Goal: Task Accomplishment & Management: Manage account settings

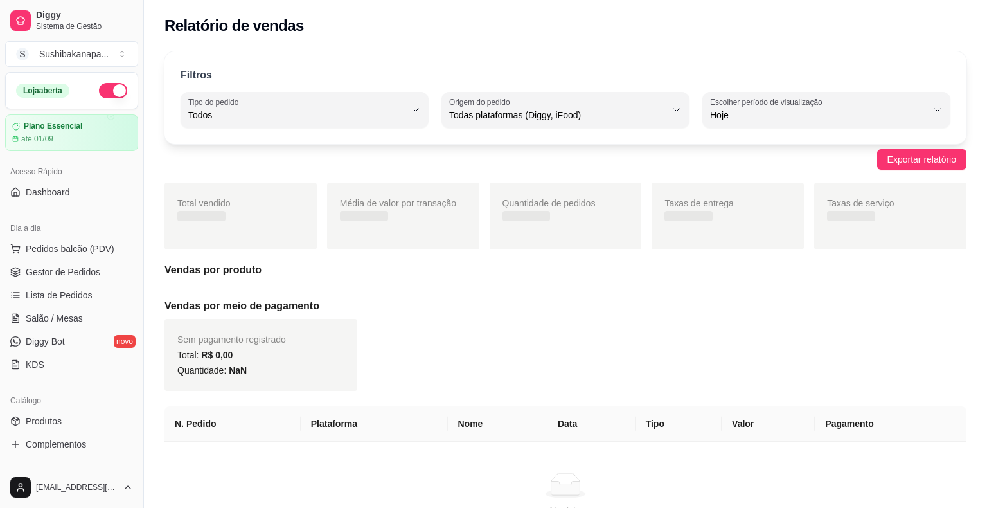
select select "ALL"
select select "0"
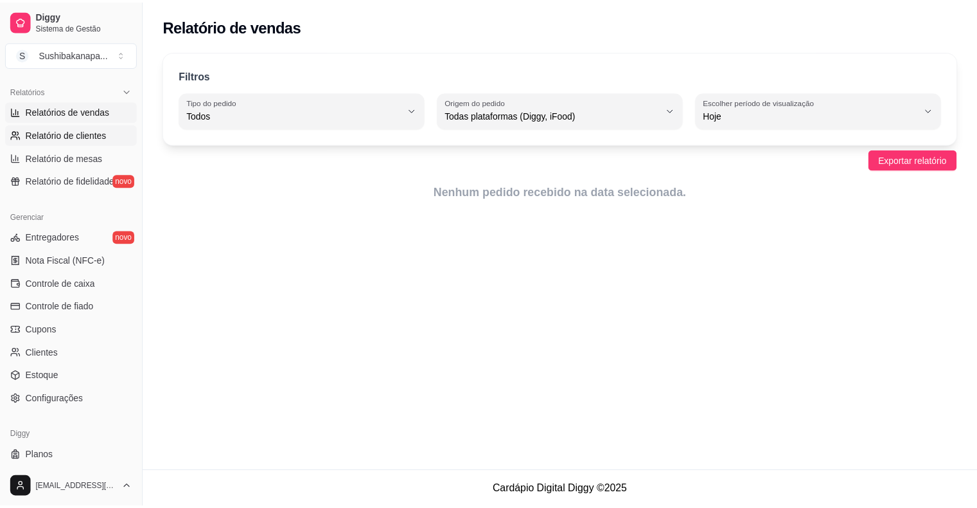
scroll to position [132, 0]
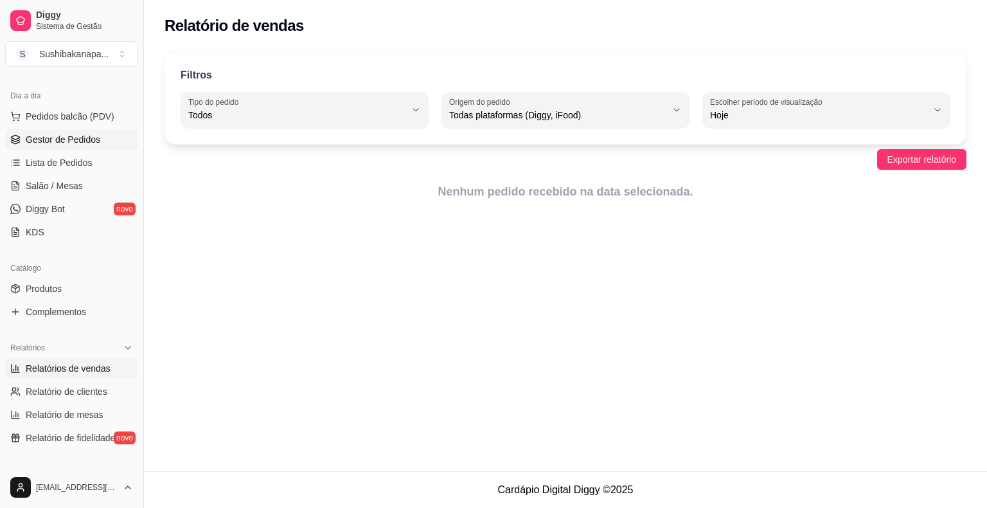
click at [71, 136] on span "Gestor de Pedidos" at bounding box center [63, 139] width 75 height 13
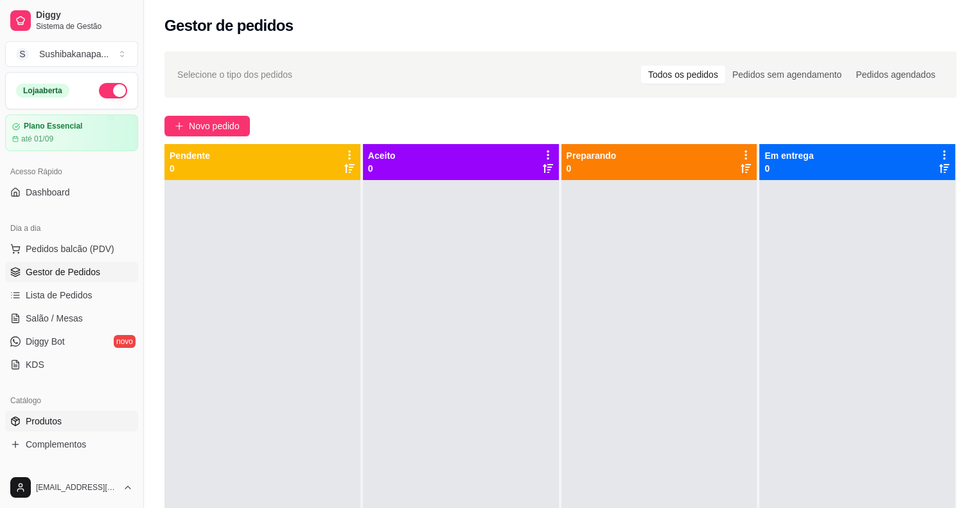
click at [47, 418] on span "Produtos" at bounding box center [44, 420] width 36 height 13
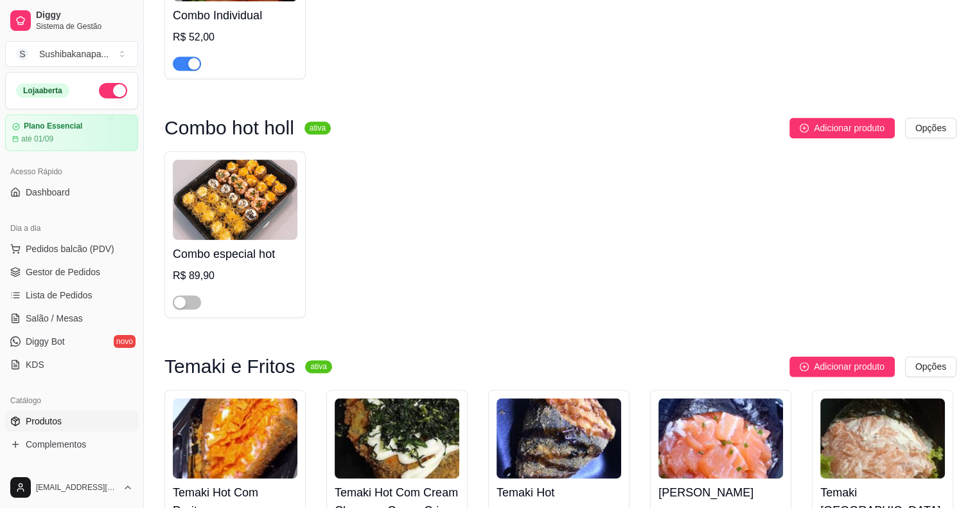
scroll to position [1606, 0]
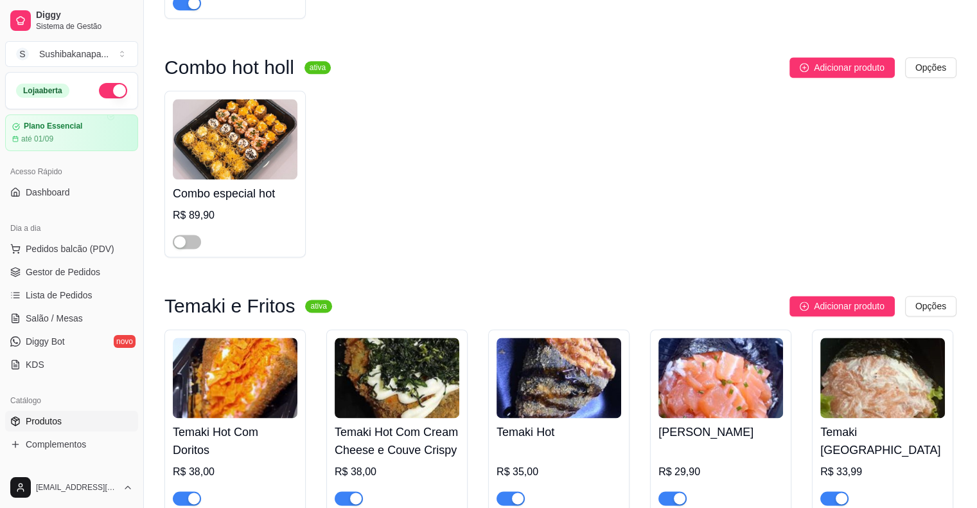
click at [198, 492] on div "button" at bounding box center [194, 498] width 12 height 12
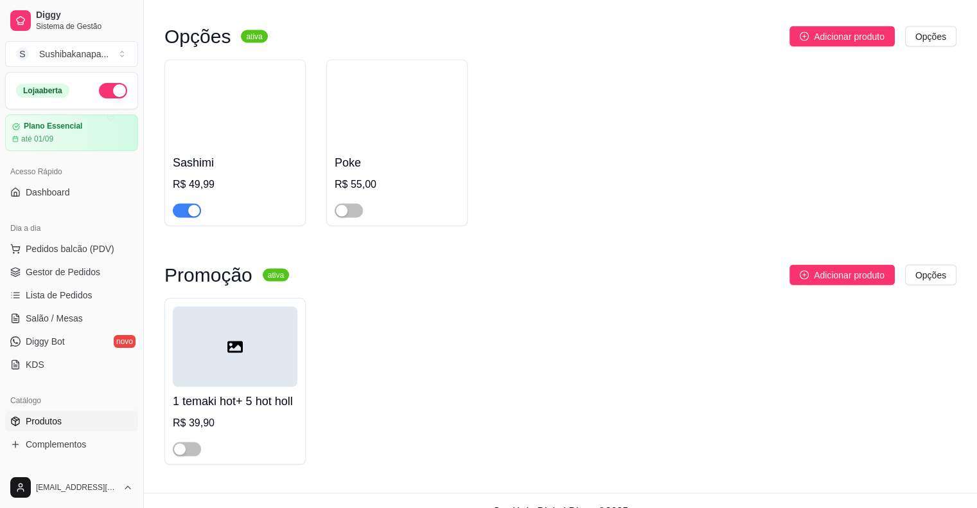
scroll to position [2586, 0]
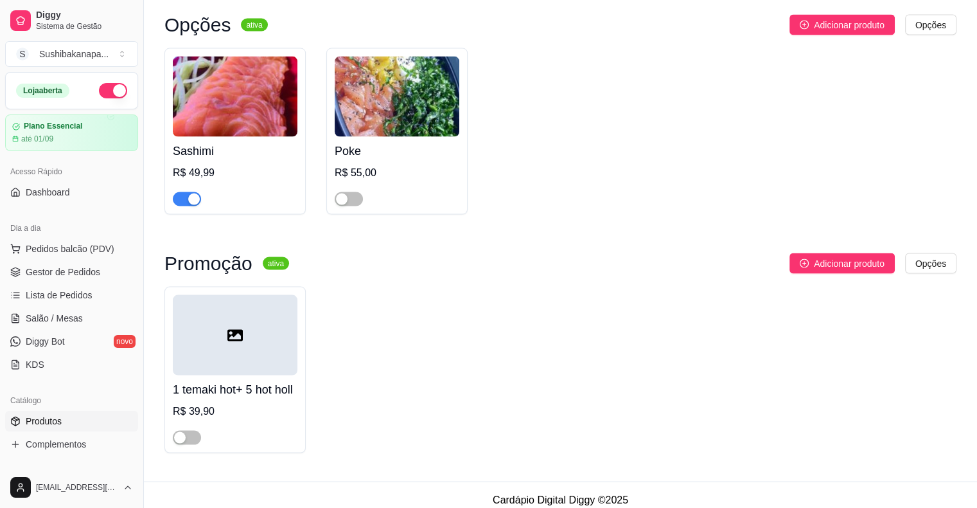
click at [236, 330] on icon at bounding box center [234, 336] width 15 height 12
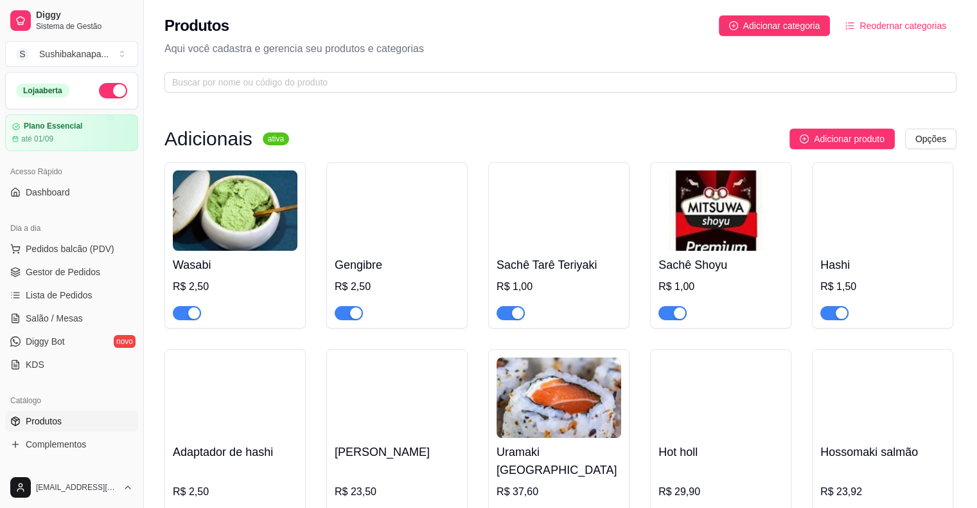
scroll to position [0, 0]
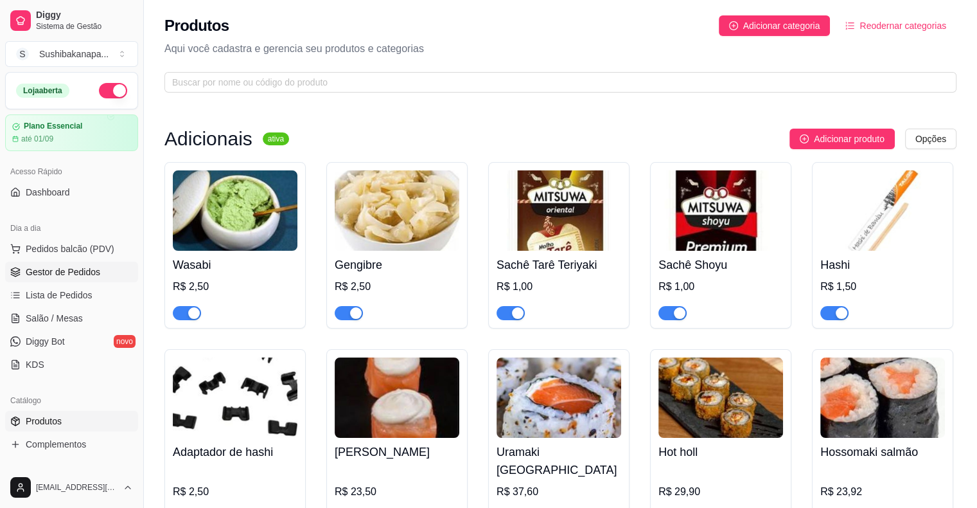
click at [102, 271] on link "Gestor de Pedidos" at bounding box center [71, 271] width 133 height 21
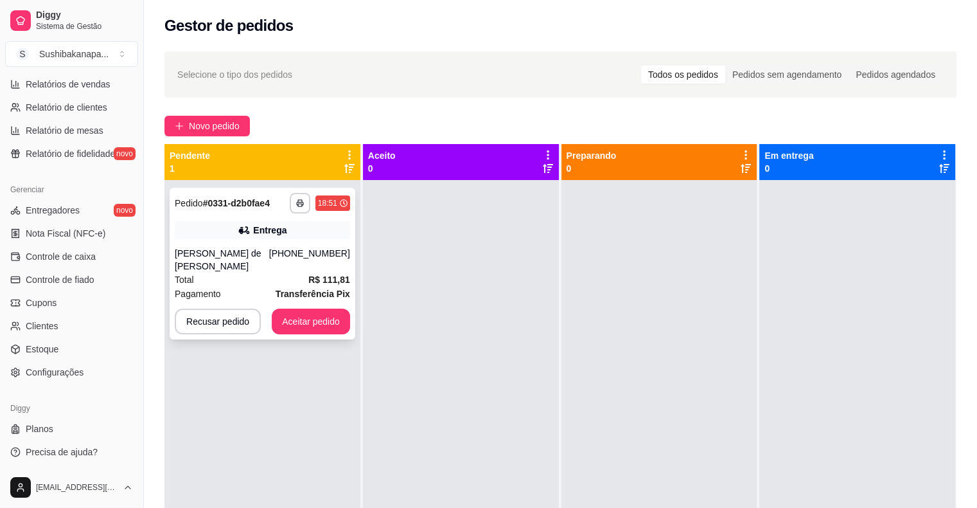
click at [251, 272] on div "Total R$ 111,81" at bounding box center [262, 279] width 175 height 14
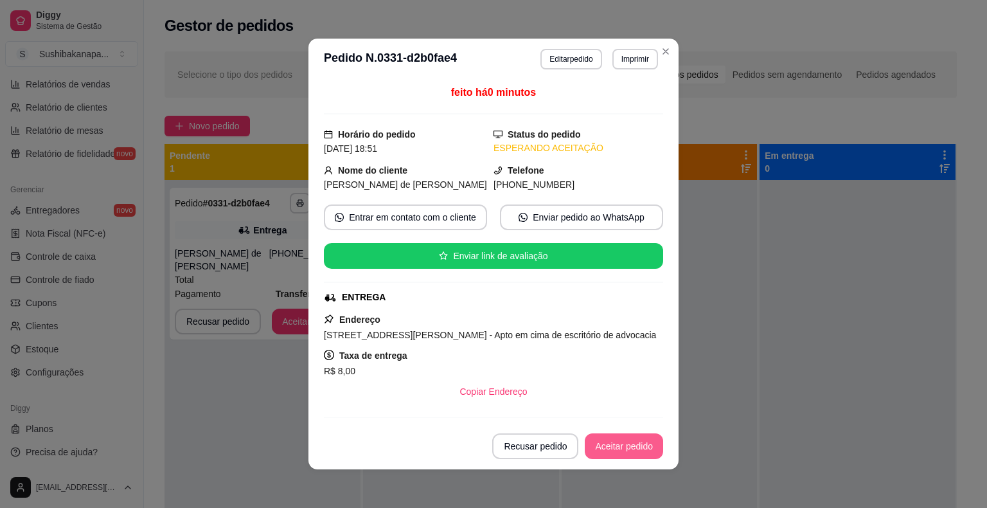
click at [606, 438] on button "Aceitar pedido" at bounding box center [624, 446] width 78 height 26
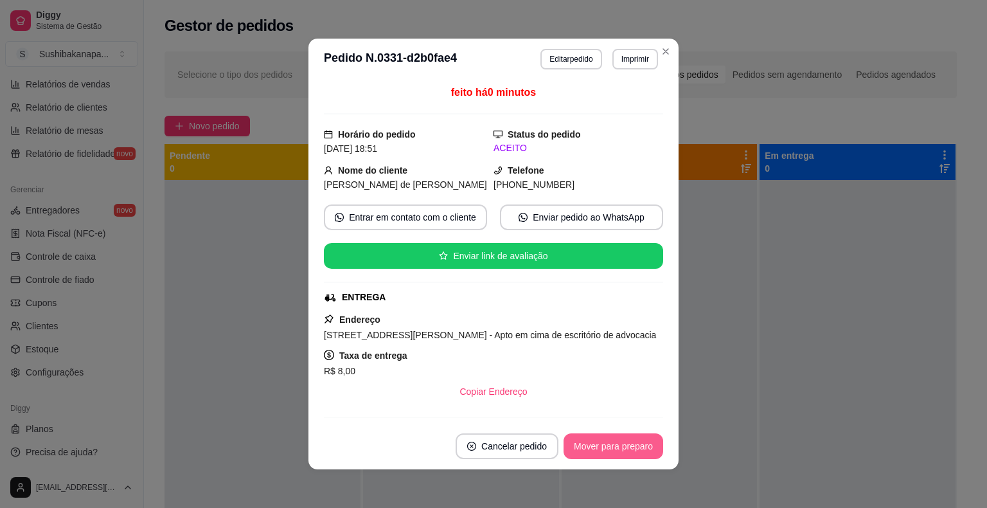
click at [600, 441] on button "Mover para preparo" at bounding box center [613, 446] width 100 height 26
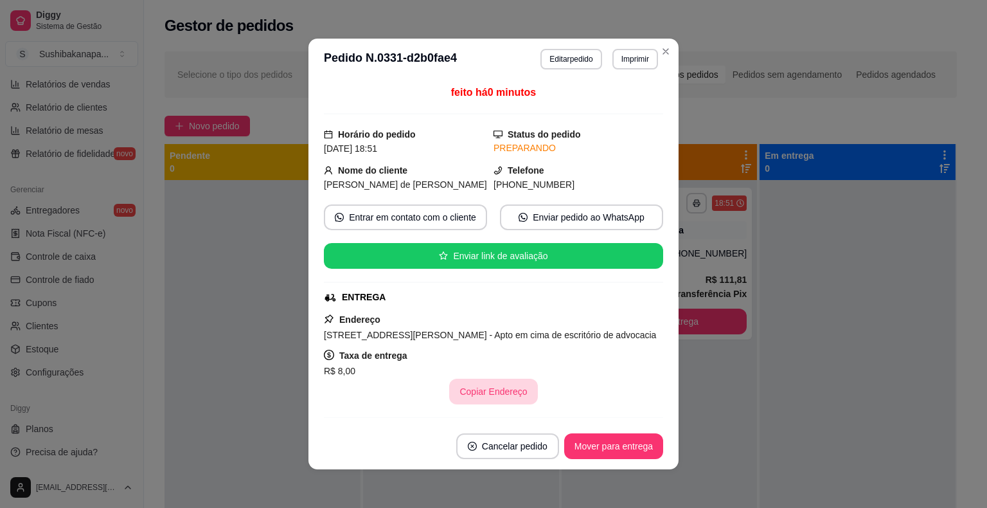
click at [479, 393] on button "Copiar Endereço" at bounding box center [493, 391] width 88 height 26
click at [615, 450] on button "Mover para entrega" at bounding box center [613, 446] width 99 height 26
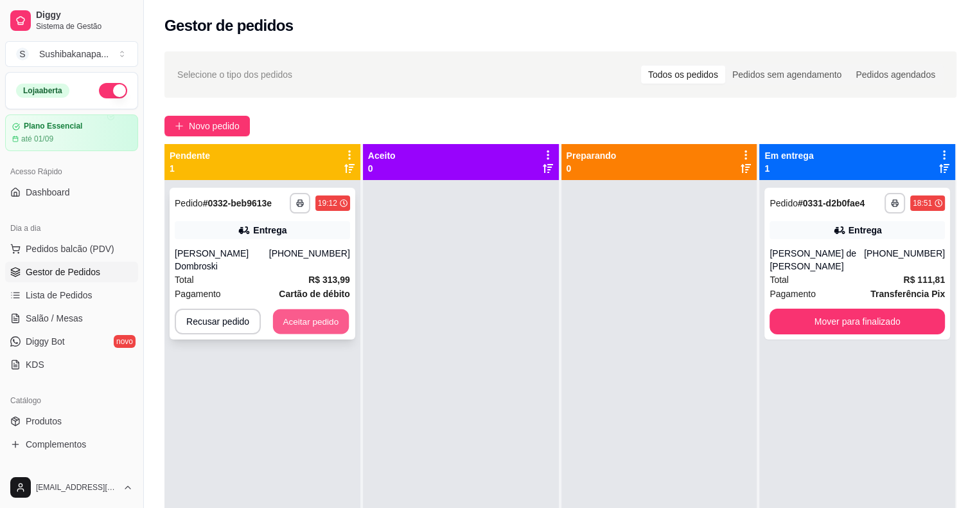
click at [292, 309] on button "Aceitar pedido" at bounding box center [311, 321] width 76 height 25
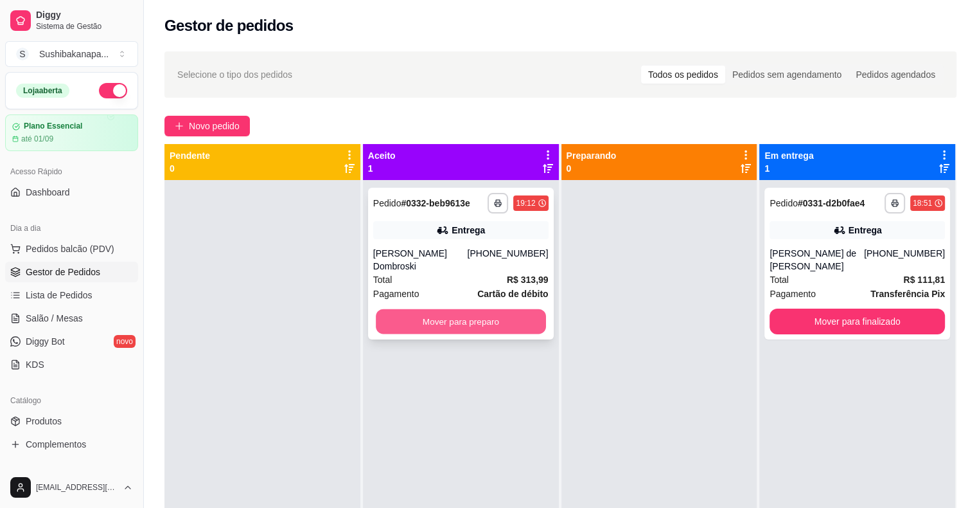
click at [498, 312] on button "Mover para preparo" at bounding box center [461, 321] width 170 height 25
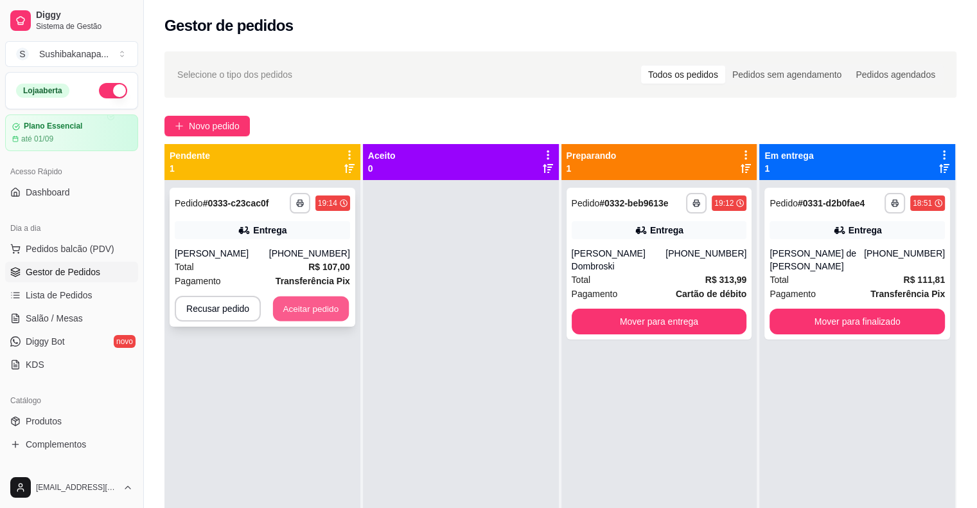
click at [308, 308] on button "Aceitar pedido" at bounding box center [311, 308] width 76 height 25
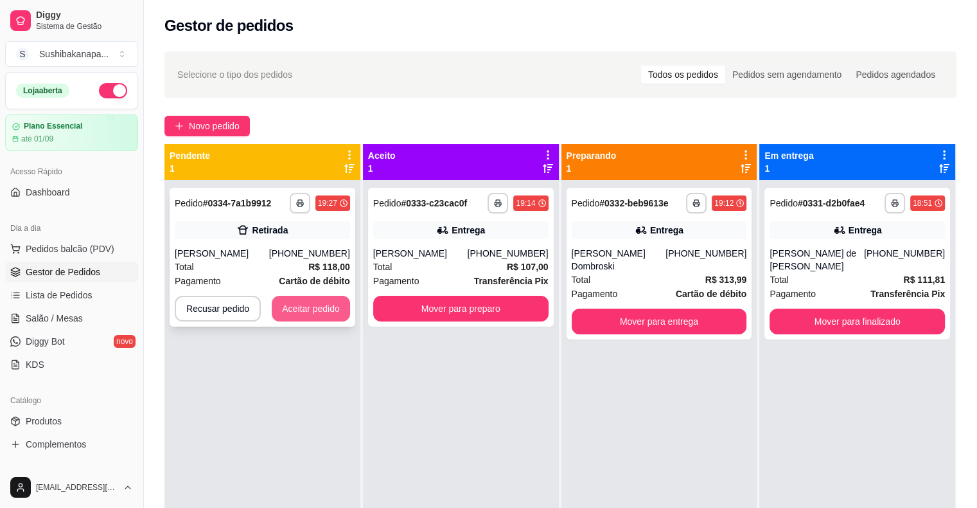
click at [298, 310] on button "Aceitar pedido" at bounding box center [311, 309] width 78 height 26
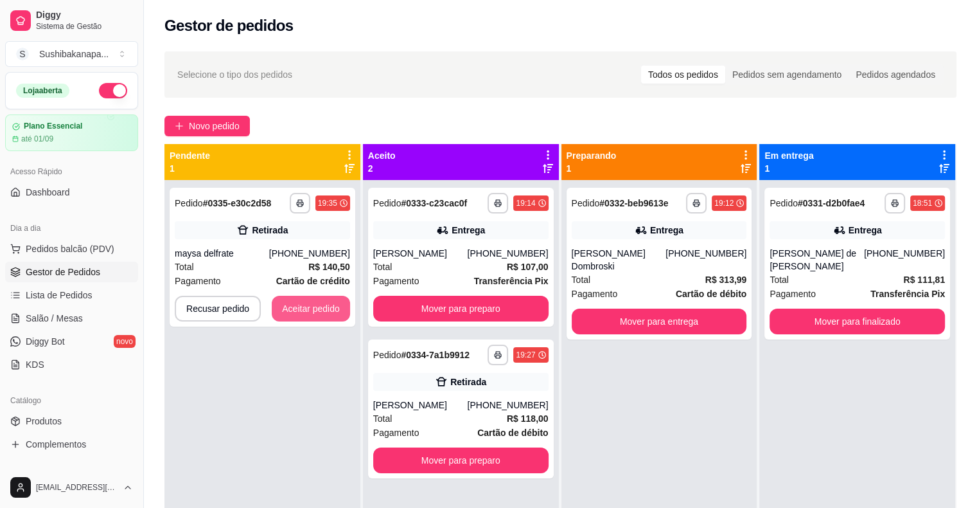
click at [298, 310] on button "Aceitar pedido" at bounding box center [311, 309] width 78 height 26
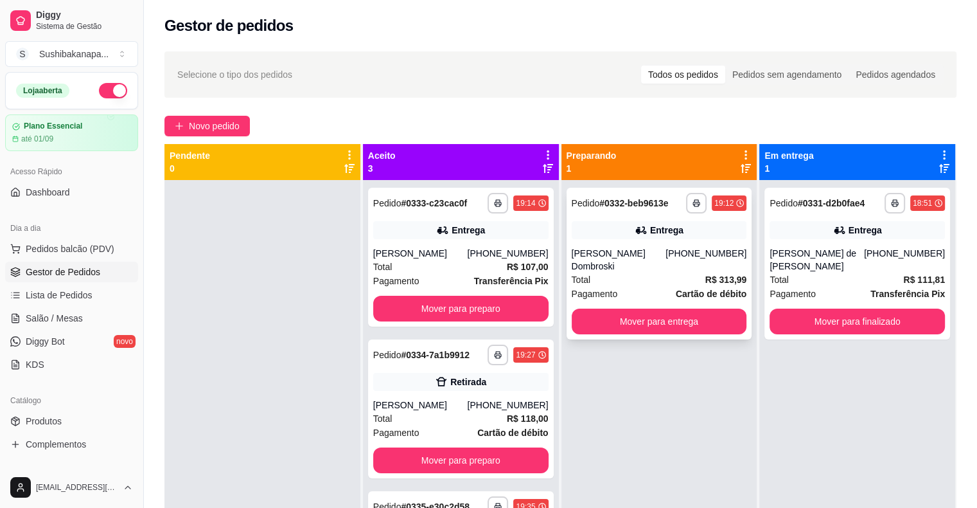
click at [689, 272] on div "Total R$ 313,99" at bounding box center [659, 279] width 175 height 14
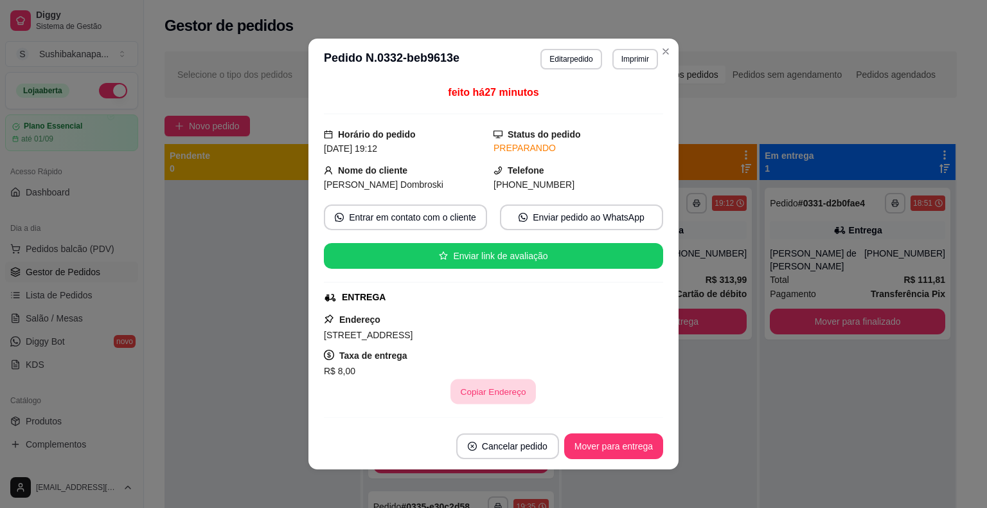
click at [491, 396] on button "Copiar Endereço" at bounding box center [493, 391] width 85 height 25
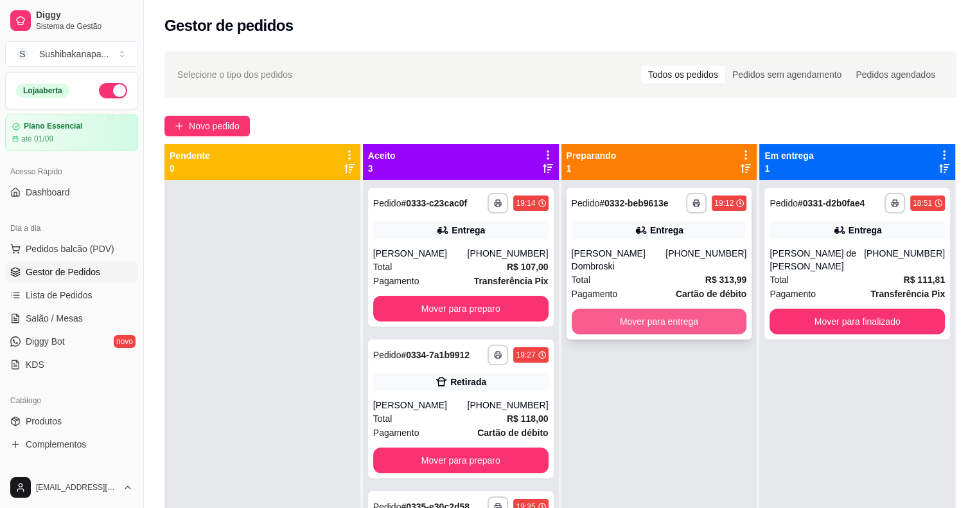
click at [628, 308] on button "Mover para entrega" at bounding box center [659, 321] width 175 height 26
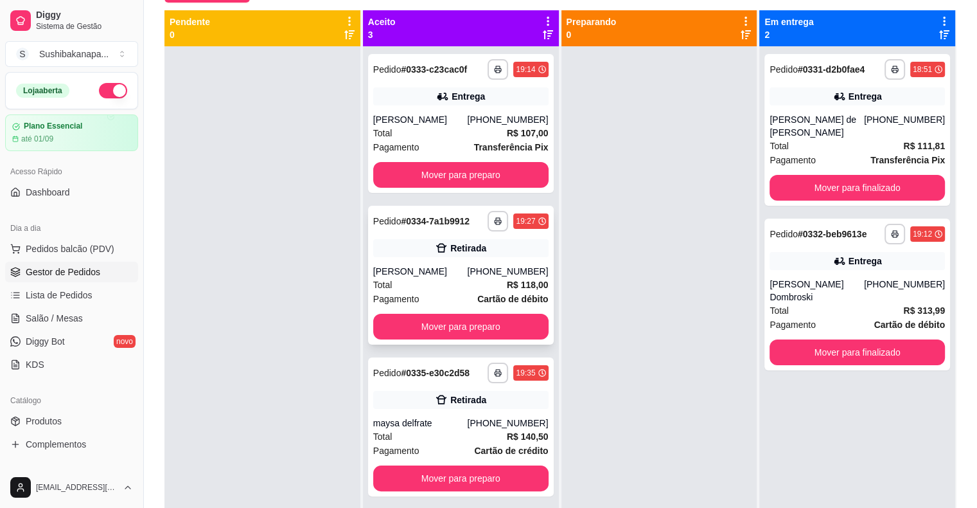
scroll to position [3, 0]
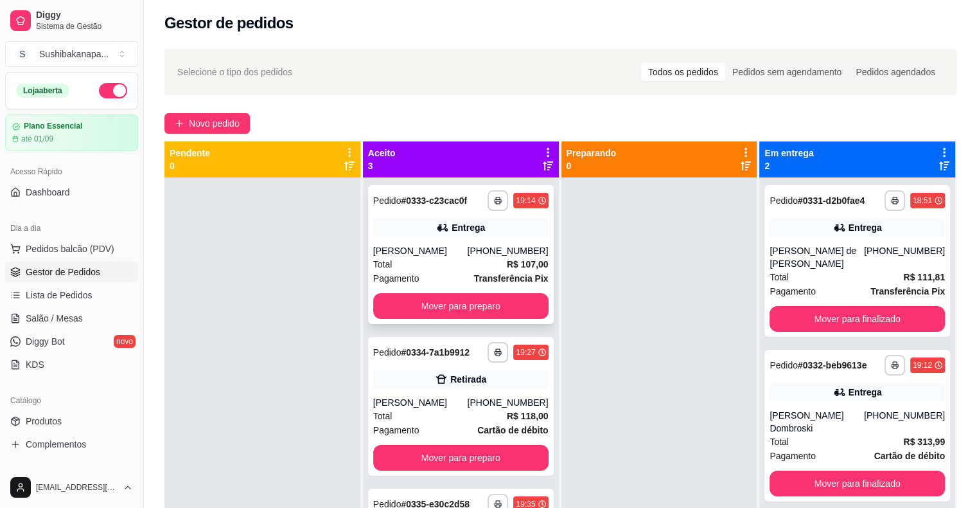
click at [475, 259] on div "Total R$ 107,00" at bounding box center [460, 264] width 175 height 14
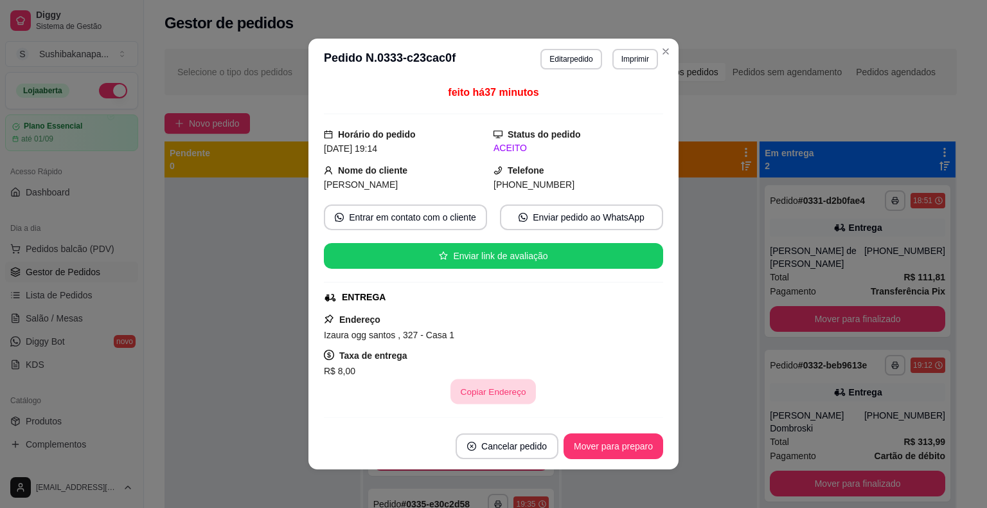
click at [488, 389] on button "Copiar Endereço" at bounding box center [493, 391] width 85 height 25
click at [615, 446] on button "Mover para preparo" at bounding box center [613, 446] width 100 height 26
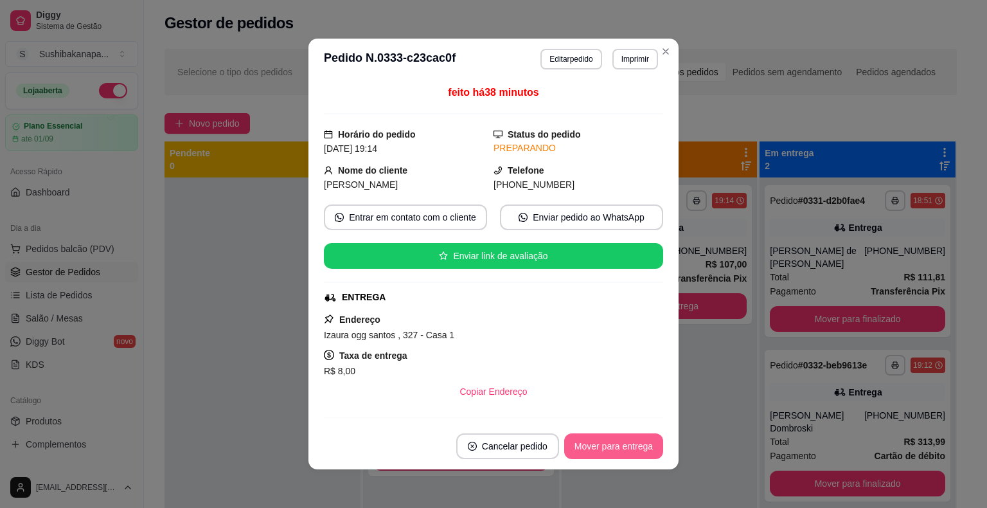
click at [615, 446] on button "Mover para entrega" at bounding box center [613, 446] width 99 height 26
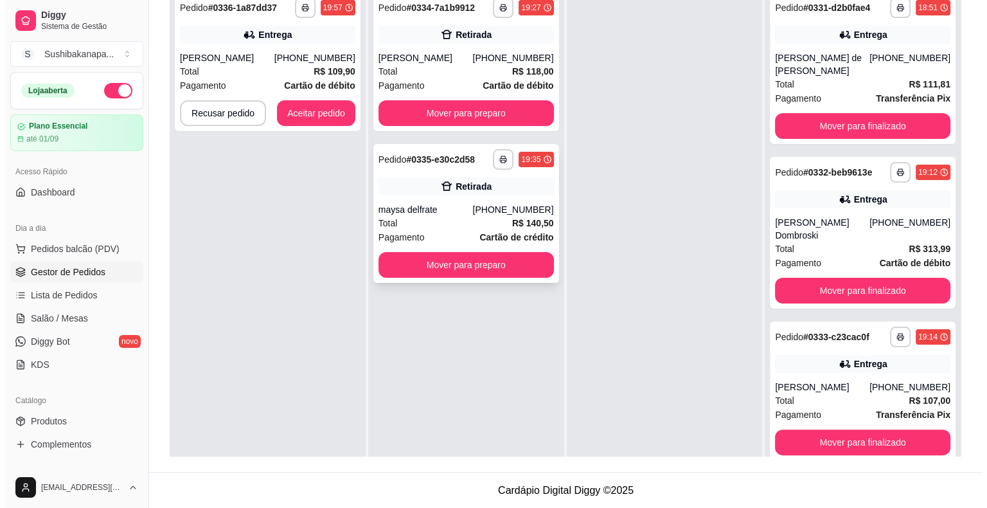
scroll to position [67, 0]
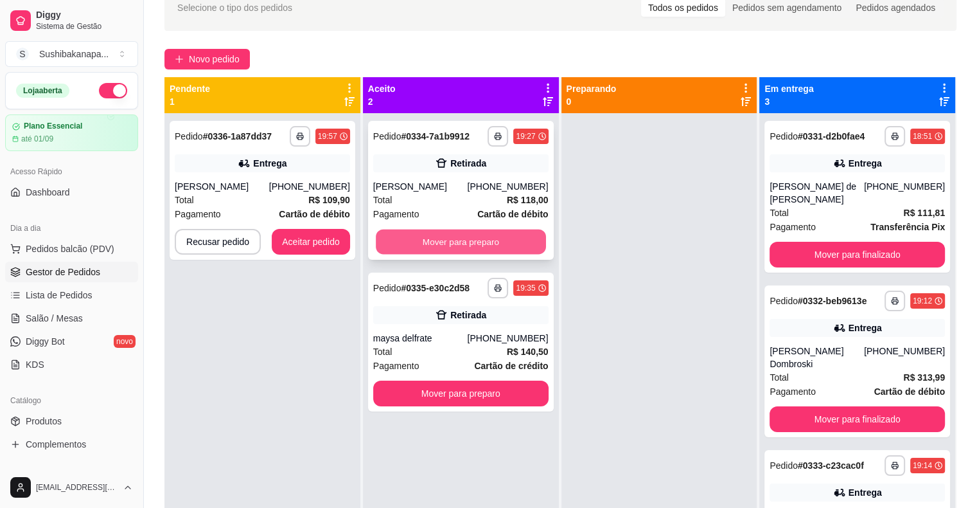
click at [481, 238] on button "Mover para preparo" at bounding box center [461, 241] width 170 height 25
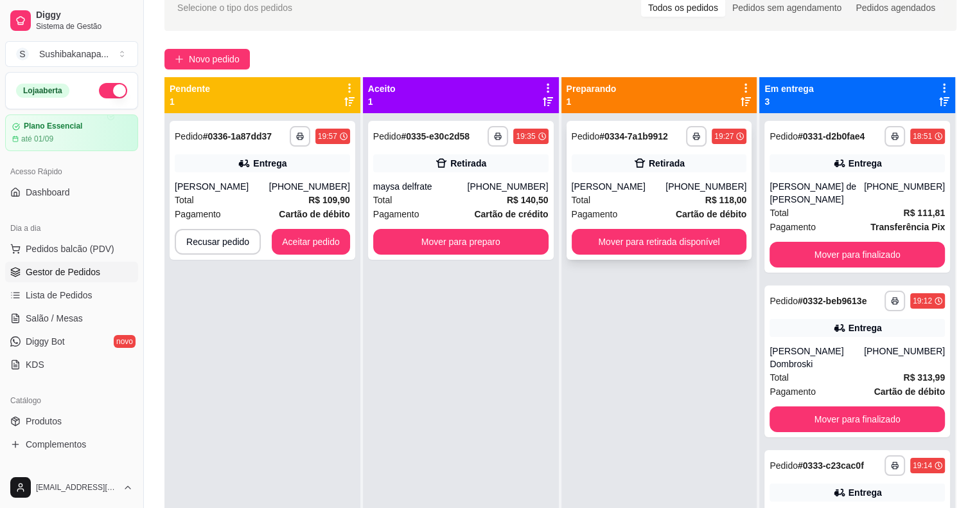
click at [673, 199] on div "Total R$ 118,00" at bounding box center [659, 200] width 175 height 14
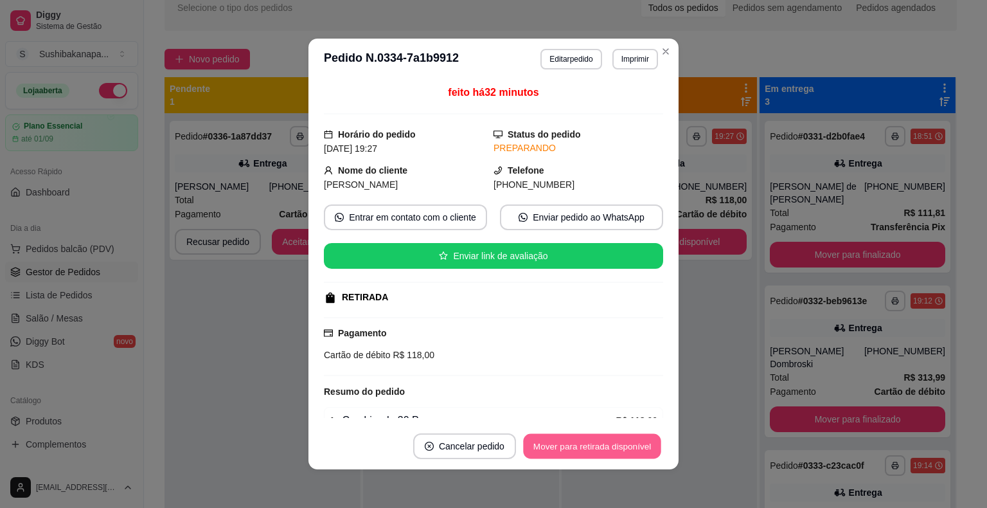
click at [591, 442] on button "Mover para retirada disponível" at bounding box center [591, 446] width 137 height 25
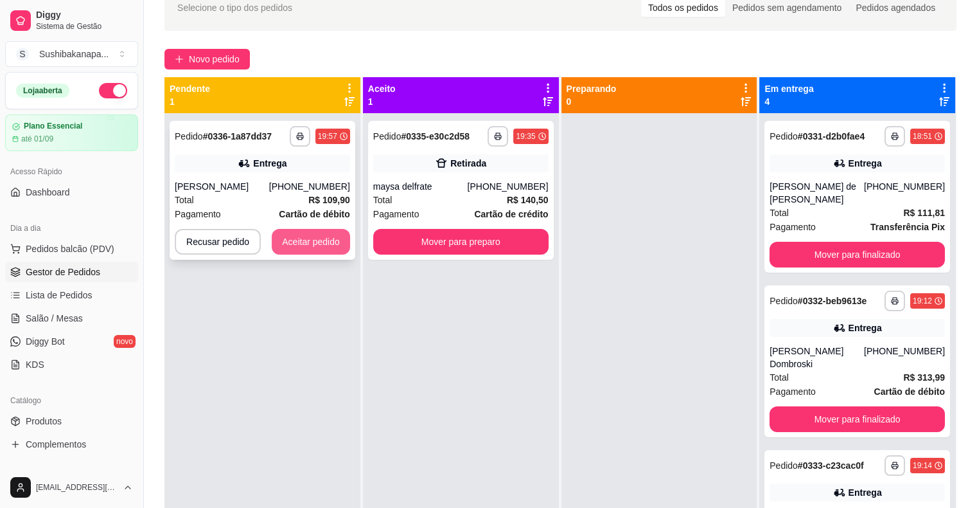
click at [321, 236] on button "Aceitar pedido" at bounding box center [311, 242] width 78 height 26
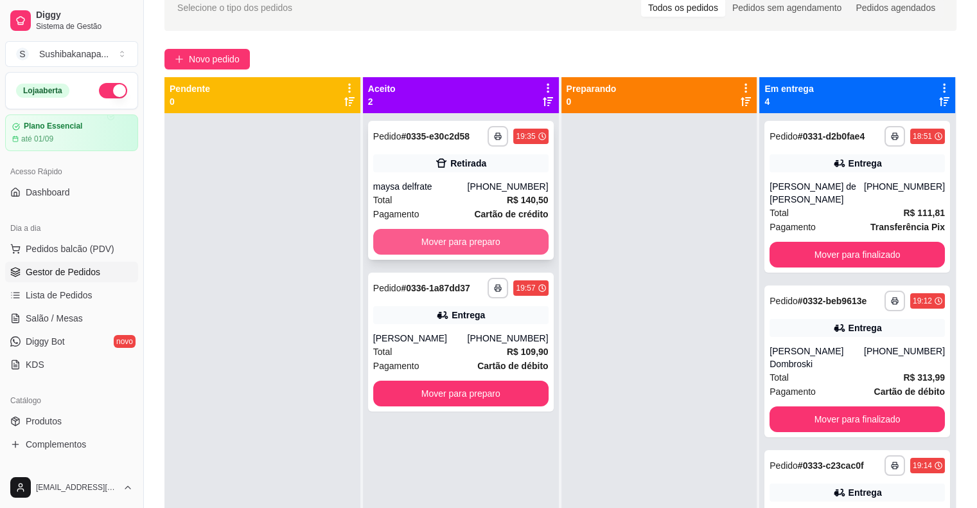
click at [459, 240] on button "Mover para preparo" at bounding box center [460, 242] width 175 height 26
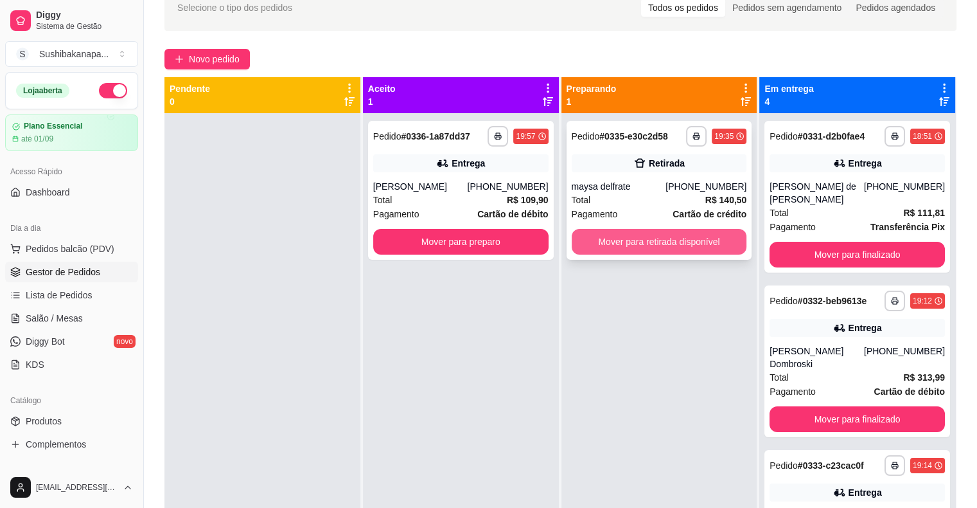
click at [660, 242] on button "Mover para retirada disponível" at bounding box center [659, 242] width 175 height 26
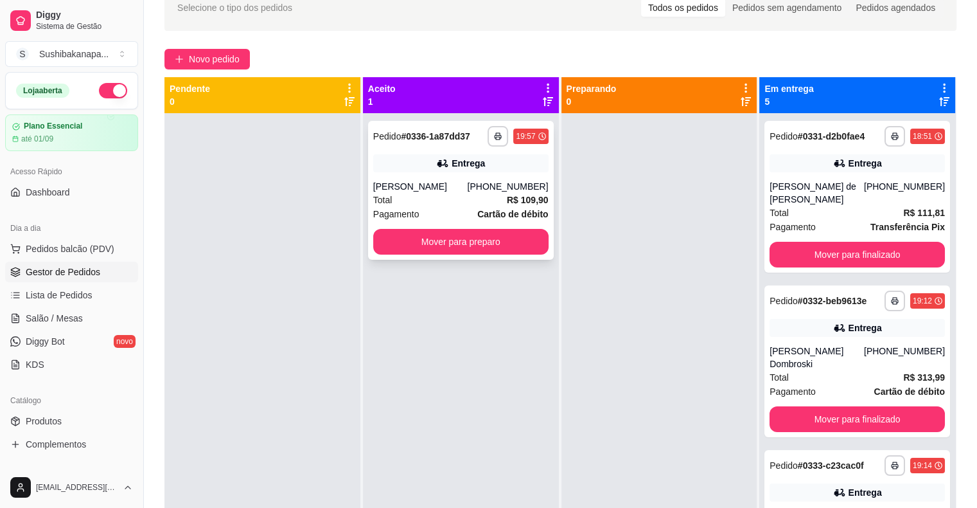
click at [463, 186] on div "[PERSON_NAME]" at bounding box center [420, 186] width 94 height 13
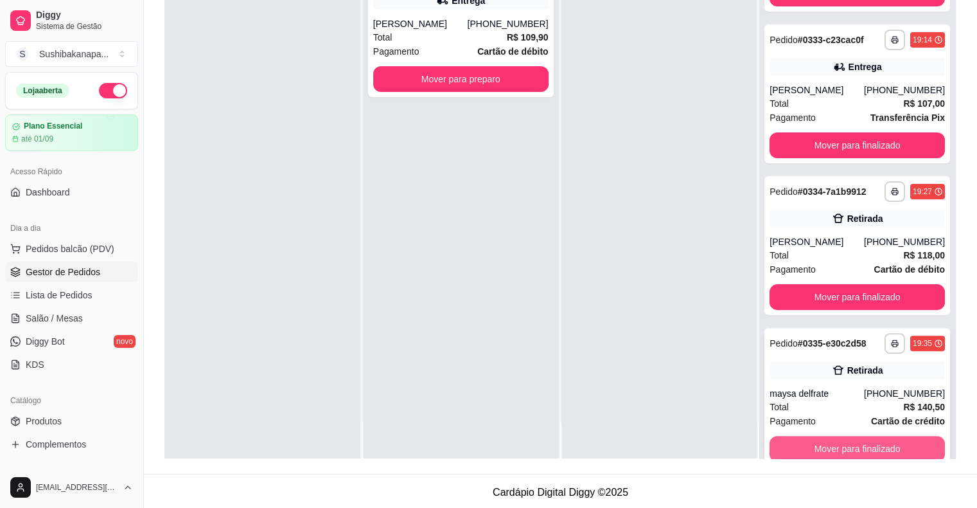
scroll to position [195, 0]
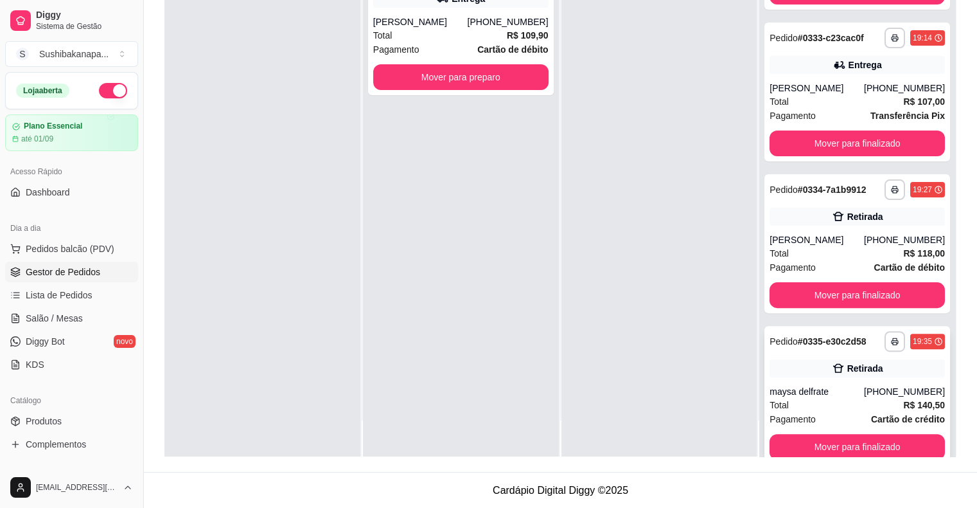
click at [796, 356] on div "**********" at bounding box center [858, 395] width 186 height 139
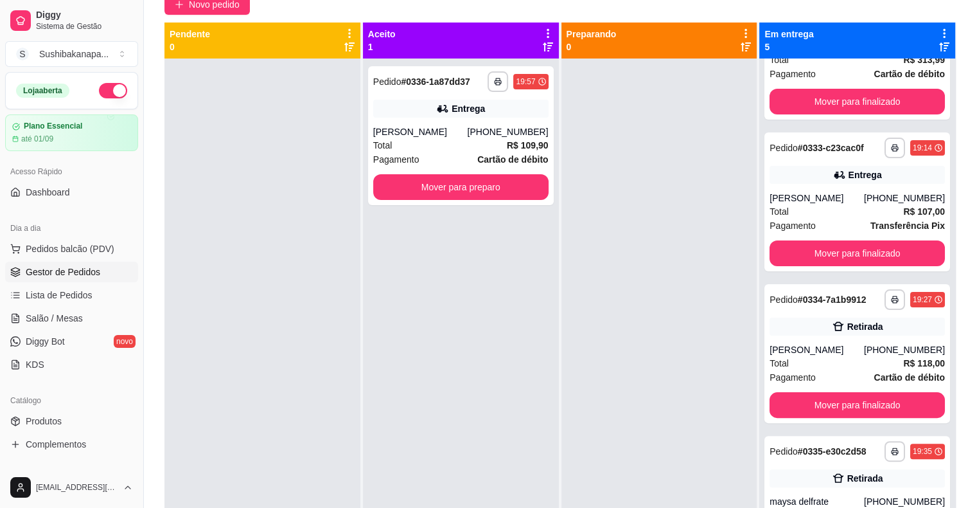
scroll to position [0, 0]
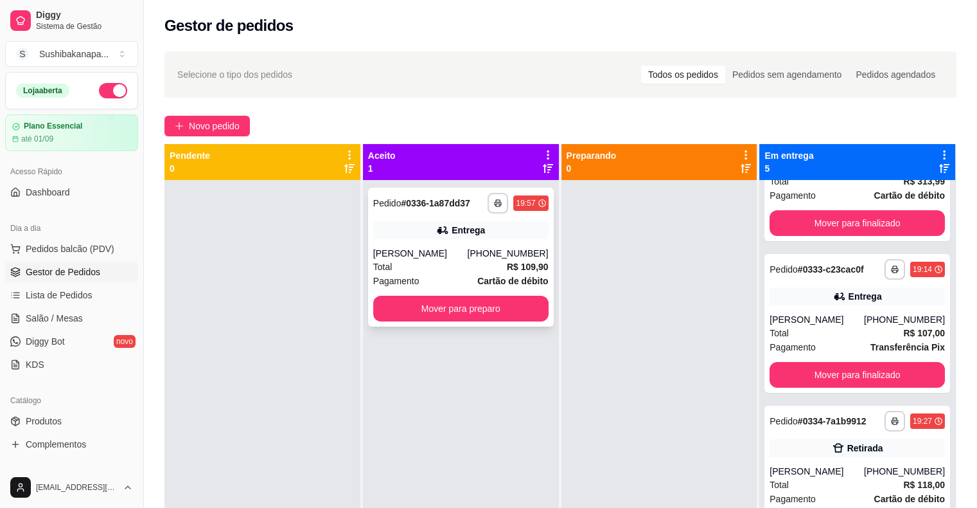
click at [481, 247] on div "[PHONE_NUMBER]" at bounding box center [507, 253] width 81 height 13
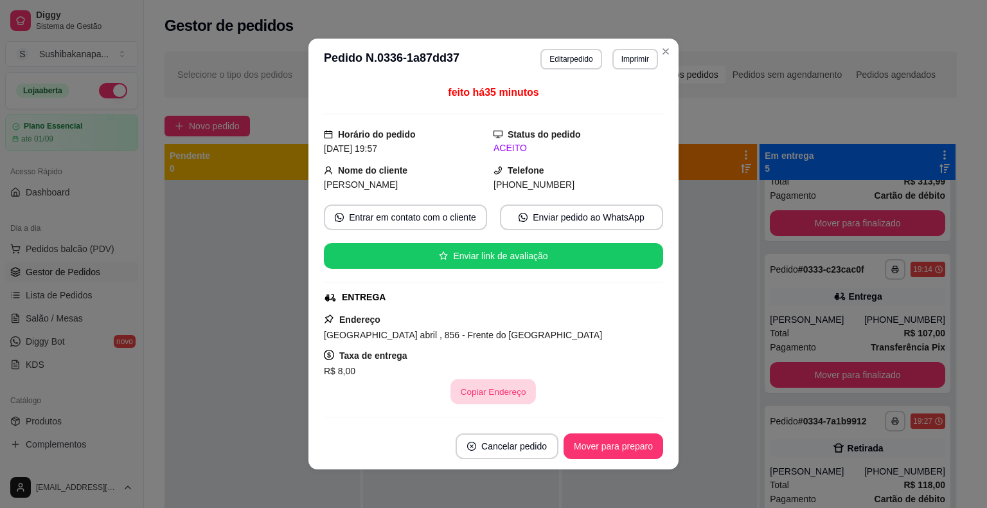
click at [488, 394] on button "Copiar Endereço" at bounding box center [493, 391] width 85 height 25
click at [615, 446] on button "Mover para preparo" at bounding box center [613, 446] width 96 height 25
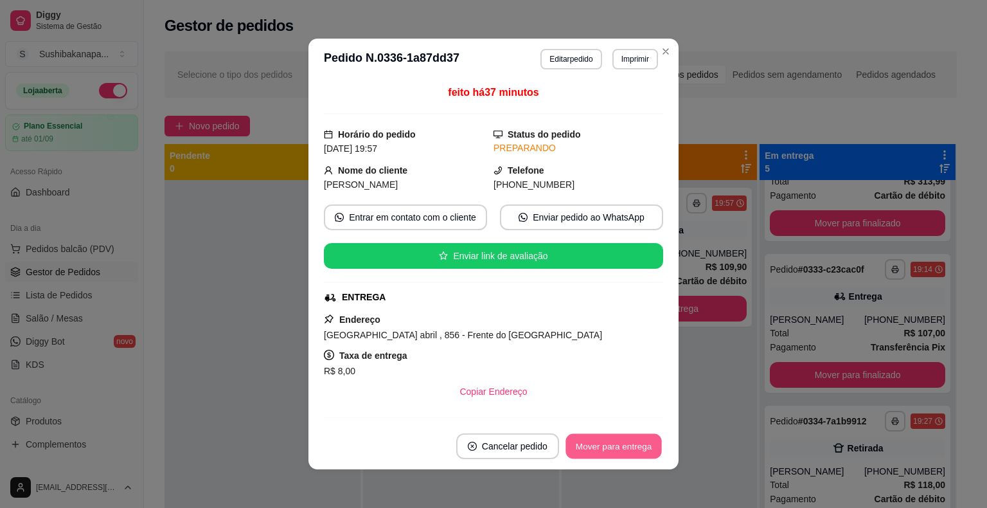
click at [615, 446] on button "Mover para entrega" at bounding box center [613, 446] width 96 height 25
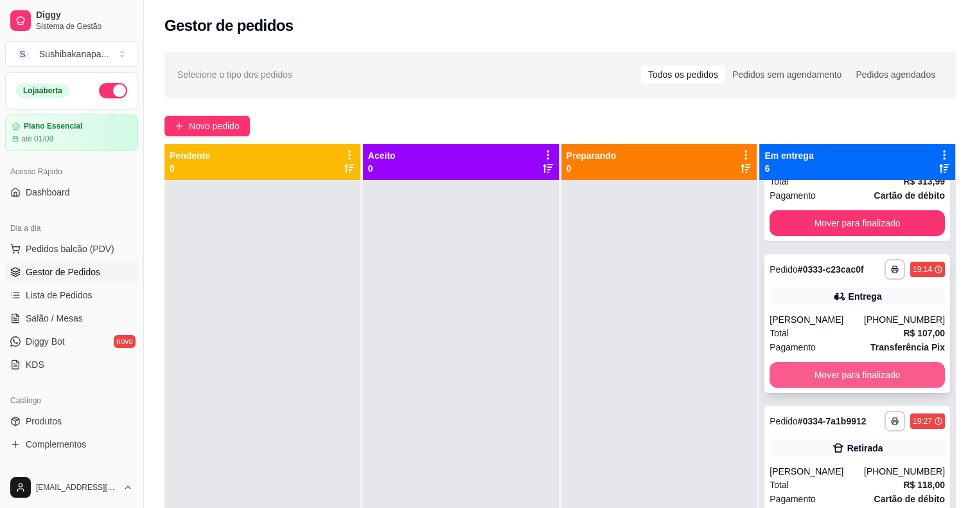
click at [876, 362] on button "Mover para finalizado" at bounding box center [857, 375] width 175 height 26
click at [876, 362] on button "Mover para finalizado" at bounding box center [857, 374] width 170 height 25
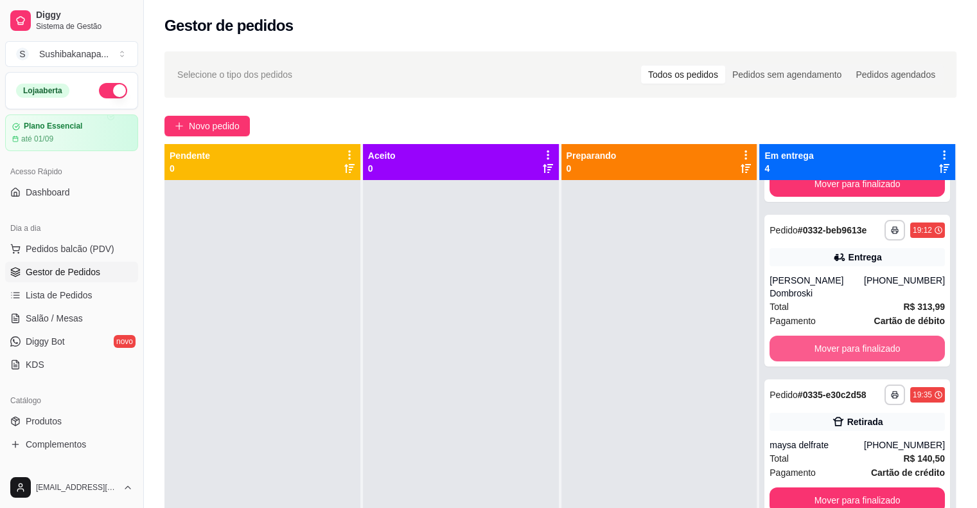
scroll to position [111, 0]
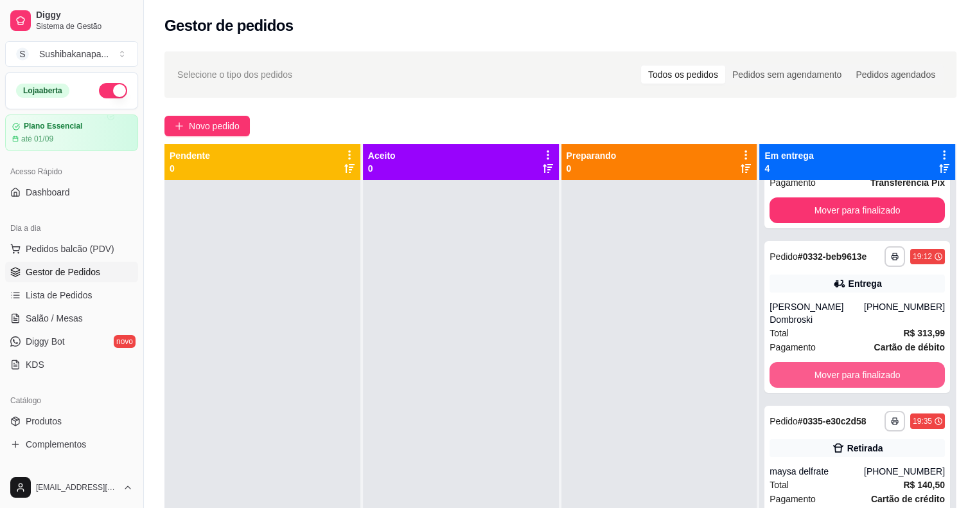
click at [876, 362] on button "Mover para finalizado" at bounding box center [857, 375] width 175 height 26
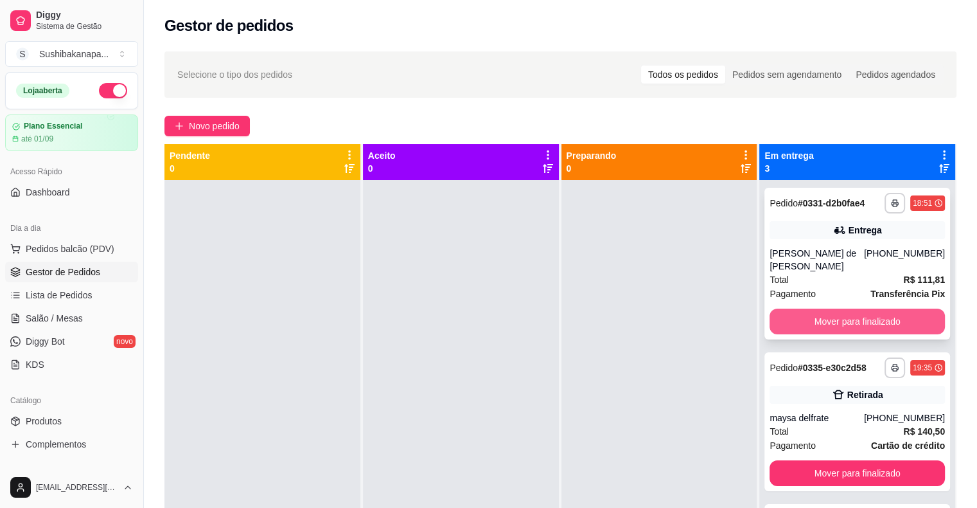
click at [871, 311] on button "Mover para finalizado" at bounding box center [857, 321] width 175 height 26
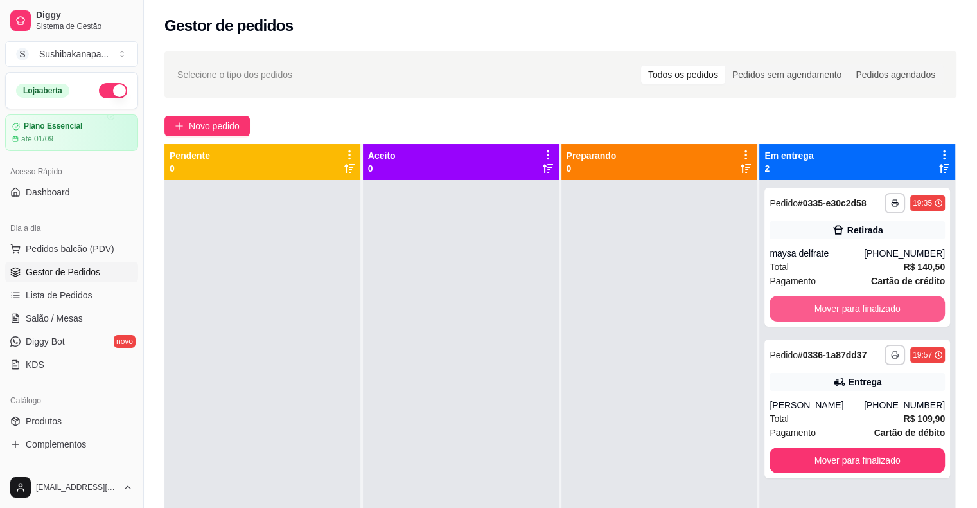
click at [871, 311] on button "Mover para finalizado" at bounding box center [857, 309] width 175 height 26
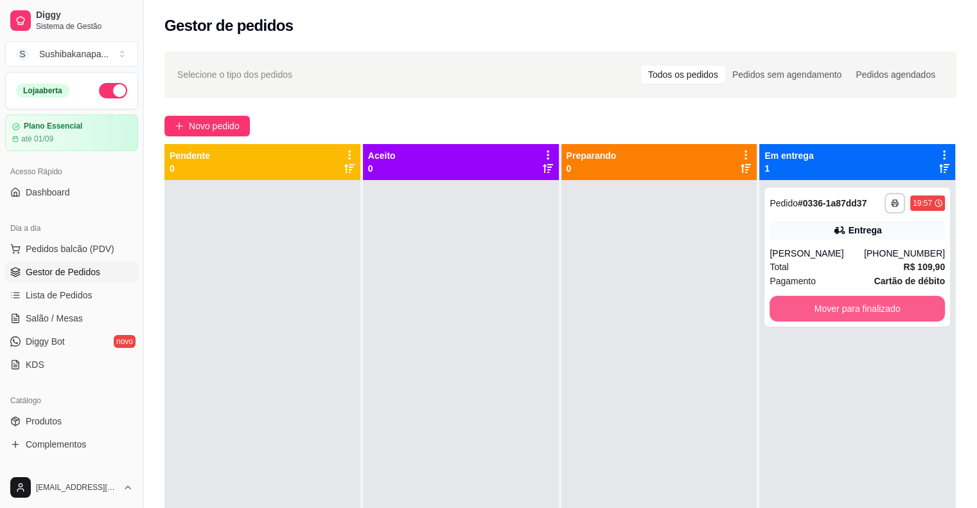
click at [871, 311] on button "Mover para finalizado" at bounding box center [857, 309] width 175 height 26
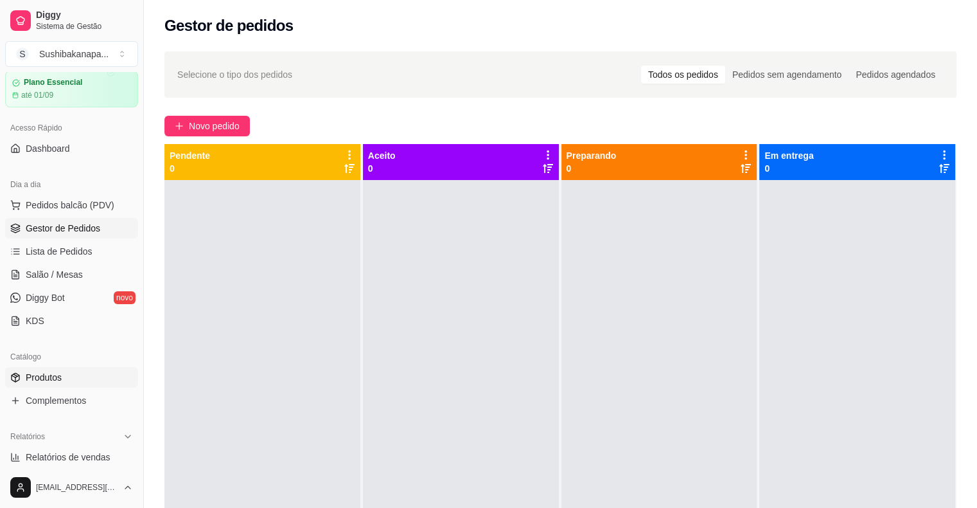
scroll to position [64, 0]
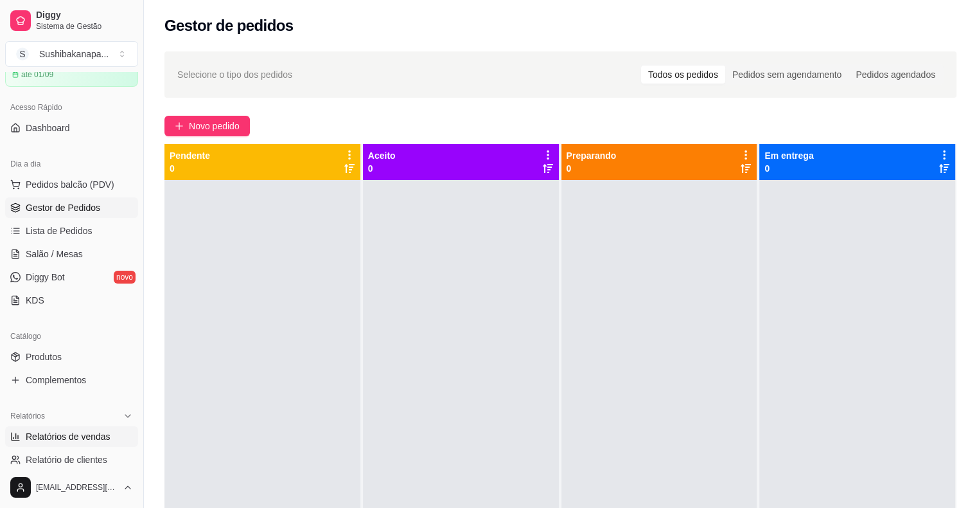
click at [73, 441] on span "Relatórios de vendas" at bounding box center [68, 436] width 85 height 13
select select "ALL"
select select "0"
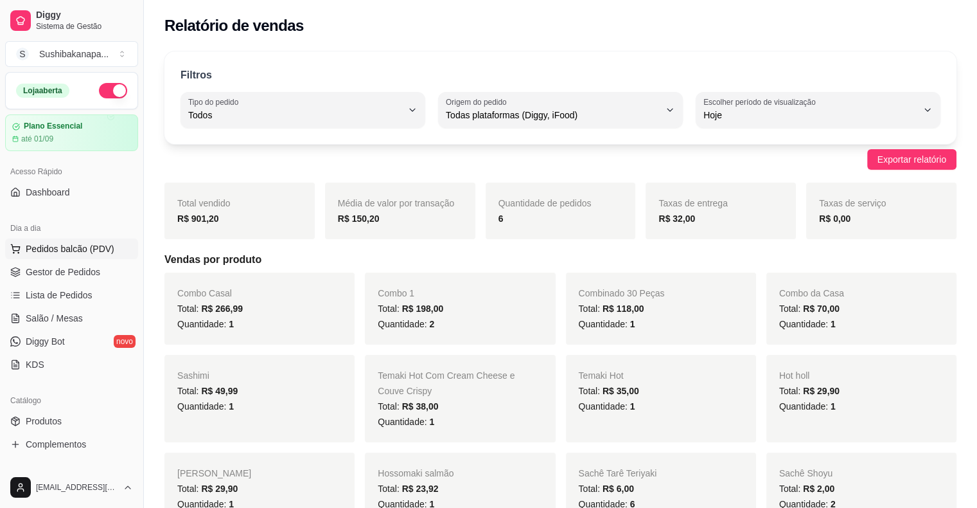
click at [54, 248] on span "Pedidos balcão (PDV)" at bounding box center [70, 248] width 89 height 13
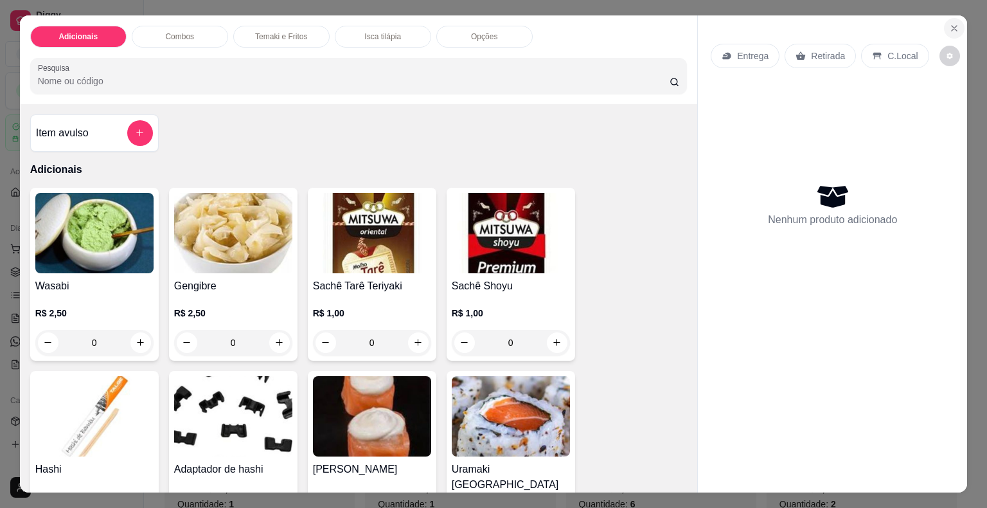
click at [952, 23] on icon "Close" at bounding box center [954, 28] width 10 height 10
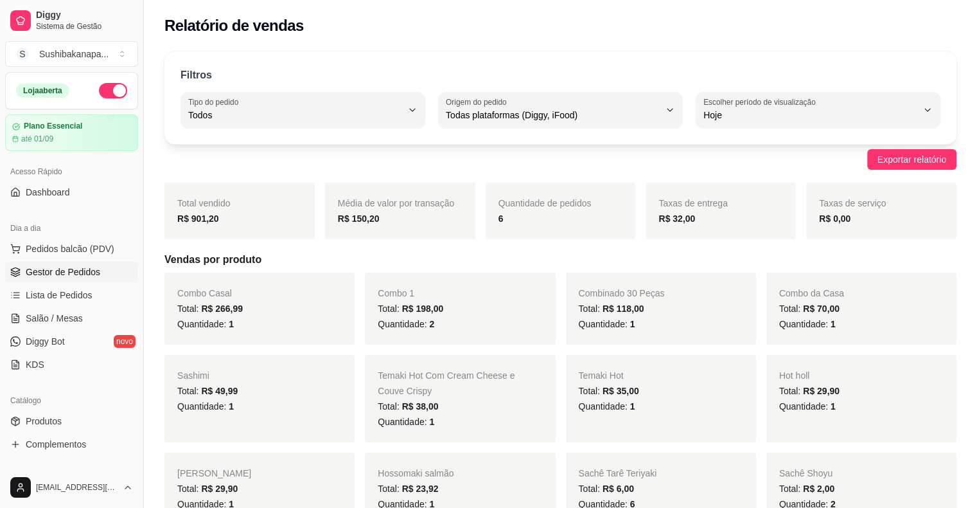
click at [80, 276] on span "Gestor de Pedidos" at bounding box center [63, 271] width 75 height 13
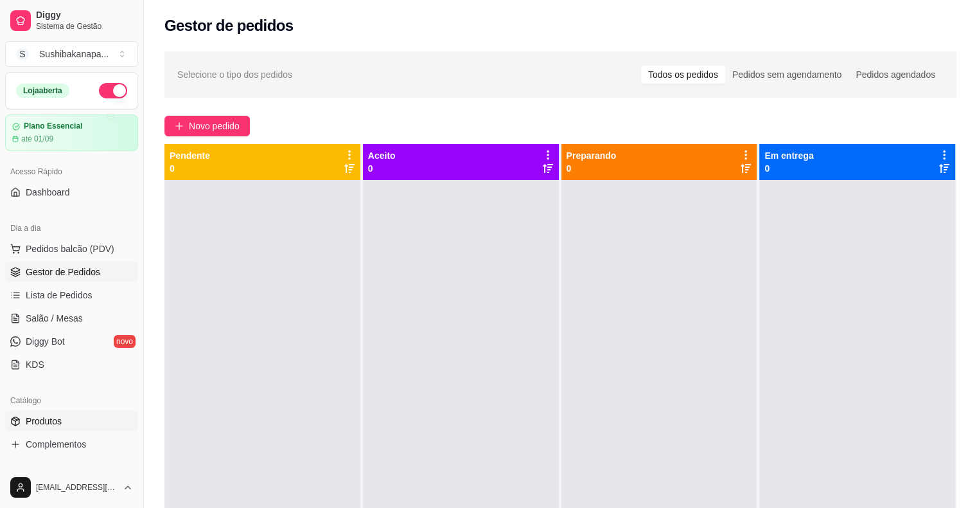
click at [106, 417] on link "Produtos" at bounding box center [71, 421] width 133 height 21
click at [47, 418] on span "Produtos" at bounding box center [44, 420] width 36 height 13
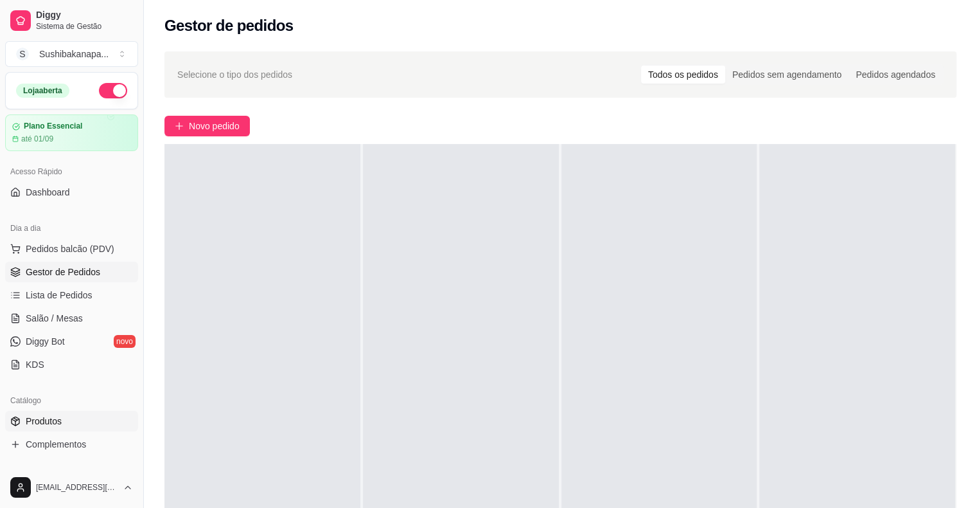
click at [57, 425] on span "Produtos" at bounding box center [44, 420] width 36 height 13
click at [58, 418] on span "Produtos" at bounding box center [44, 420] width 36 height 13
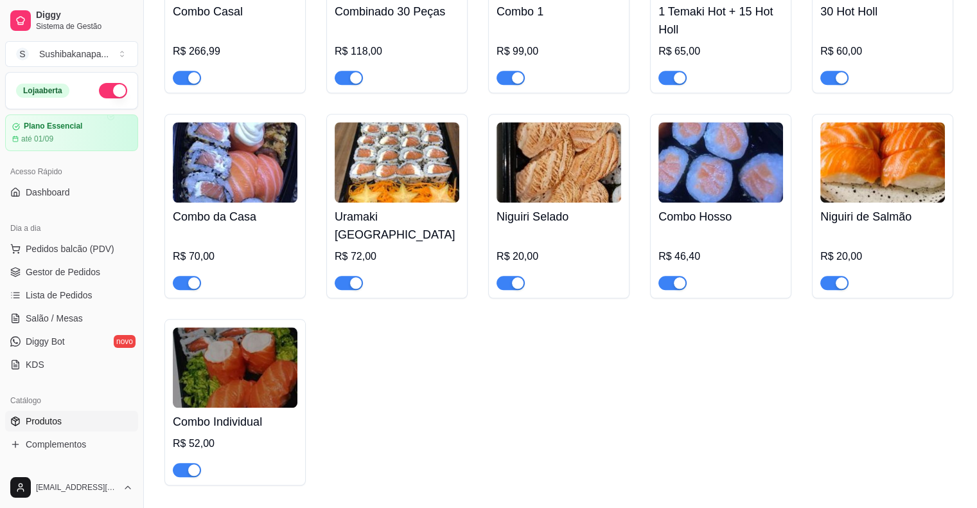
scroll to position [1092, 0]
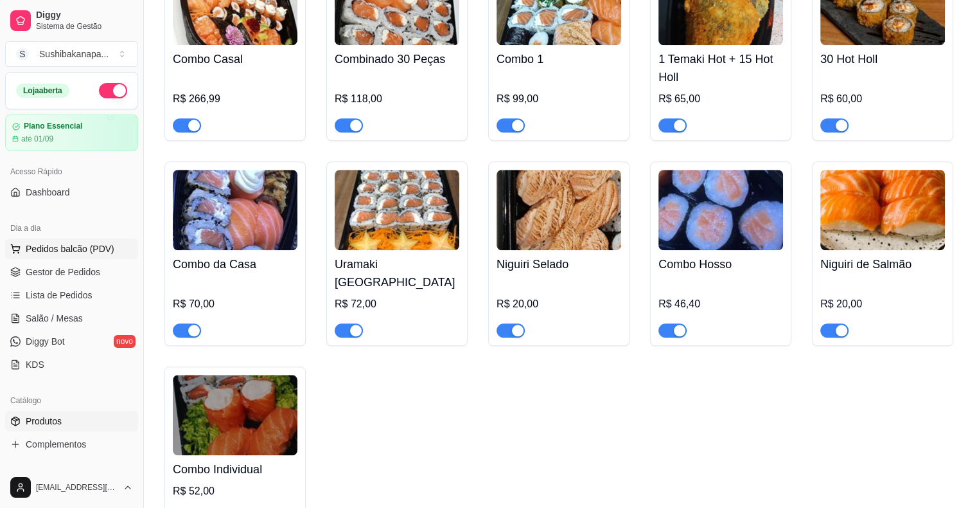
click at [96, 252] on span "Pedidos balcão (PDV)" at bounding box center [70, 248] width 89 height 13
click at [100, 274] on link "Gestor de Pedidos" at bounding box center [71, 271] width 133 height 21
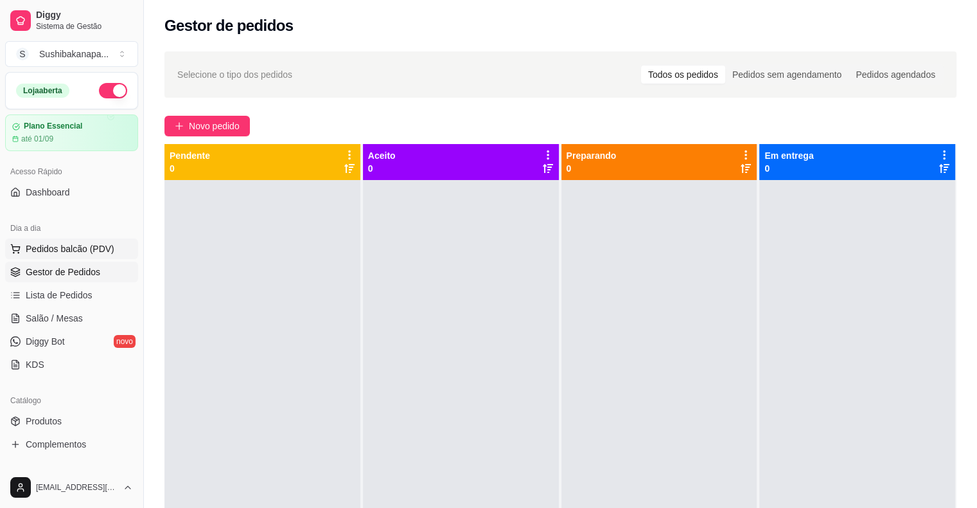
click at [64, 248] on span "Pedidos balcão (PDV)" at bounding box center [70, 248] width 89 height 13
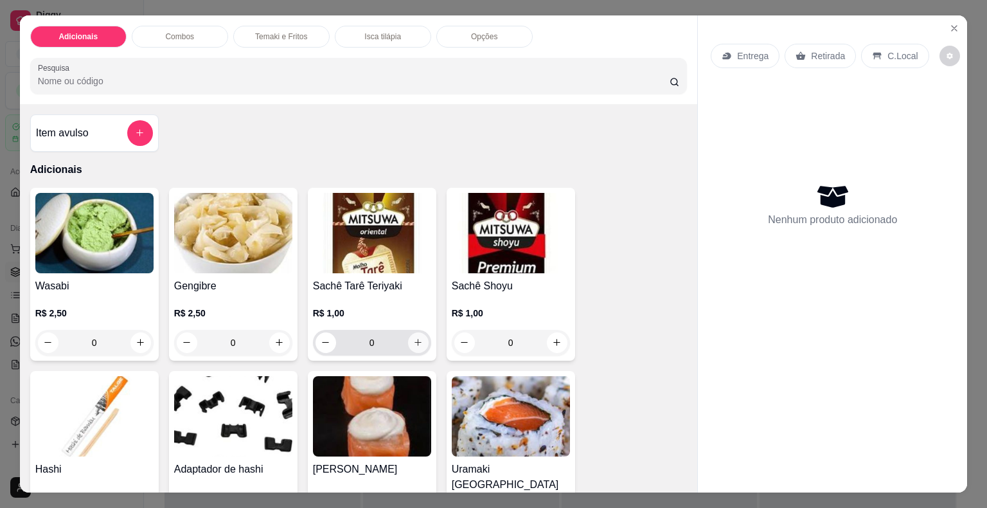
click at [416, 337] on icon "increase-product-quantity" at bounding box center [418, 342] width 10 height 10
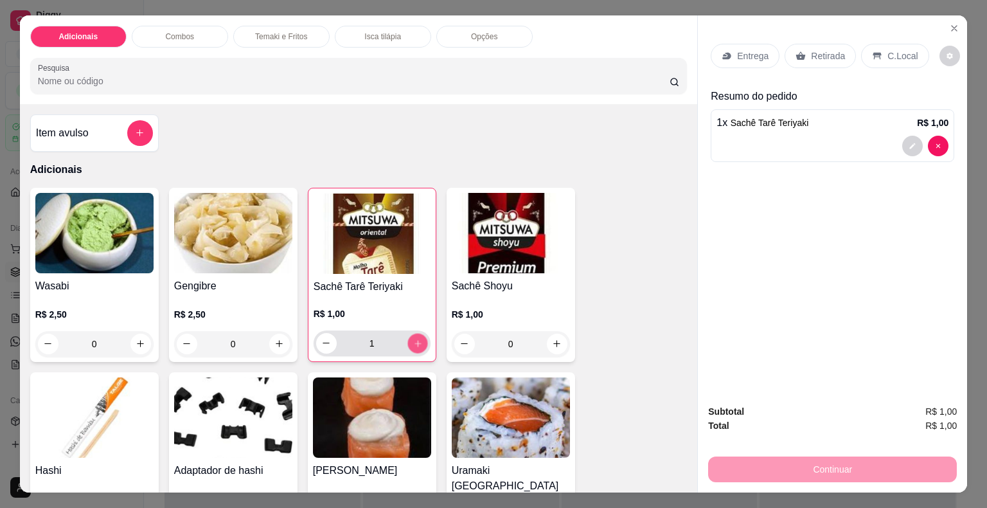
click at [416, 338] on icon "increase-product-quantity" at bounding box center [417, 343] width 10 height 10
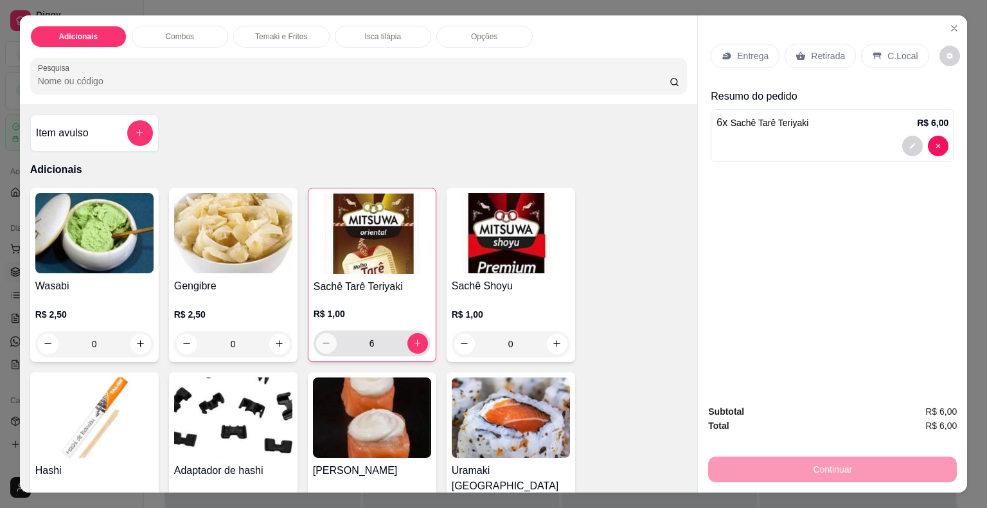
click at [323, 338] on icon "decrease-product-quantity" at bounding box center [326, 343] width 10 height 10
type input "5"
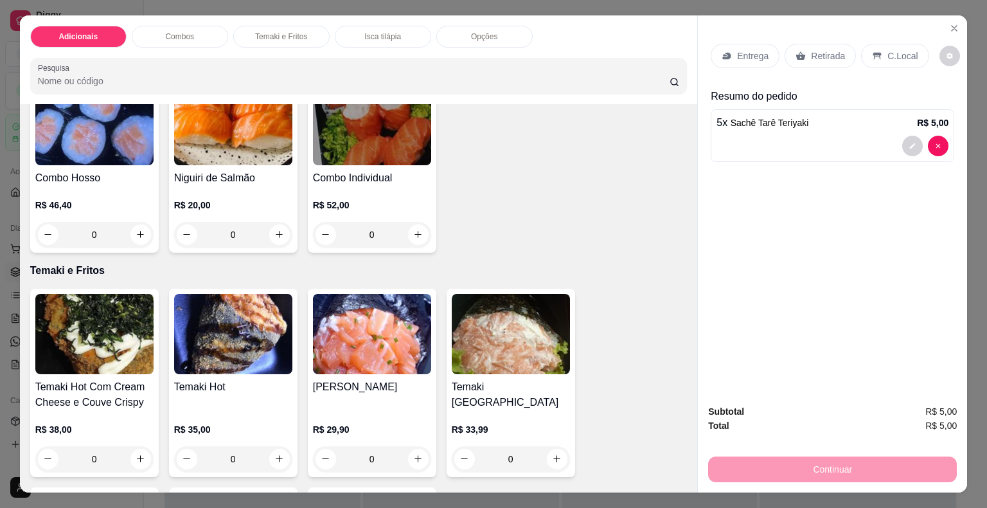
scroll to position [1285, 0]
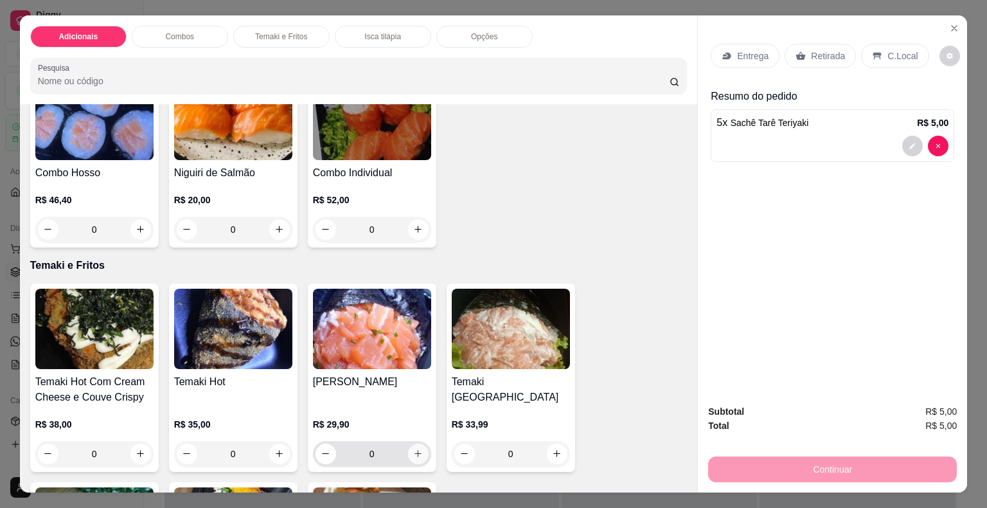
click at [413, 448] on icon "increase-product-quantity" at bounding box center [418, 453] width 10 height 10
type input "1"
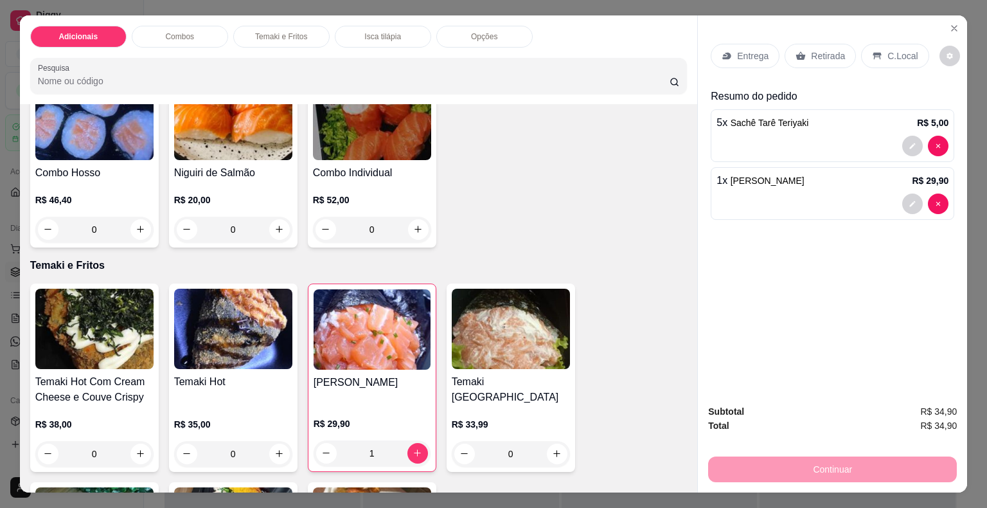
click at [727, 55] on div "Entrega" at bounding box center [745, 56] width 69 height 24
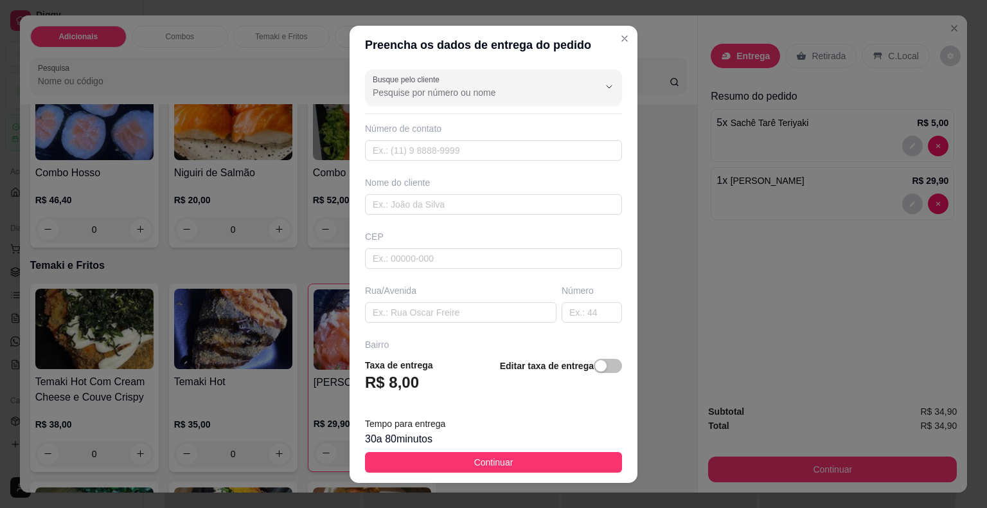
click at [388, 384] on h3 "R$ 8,00" at bounding box center [392, 382] width 54 height 21
click at [403, 382] on h3 "R$ 8,00" at bounding box center [392, 382] width 54 height 21
click at [596, 369] on span "button" at bounding box center [608, 365] width 28 height 14
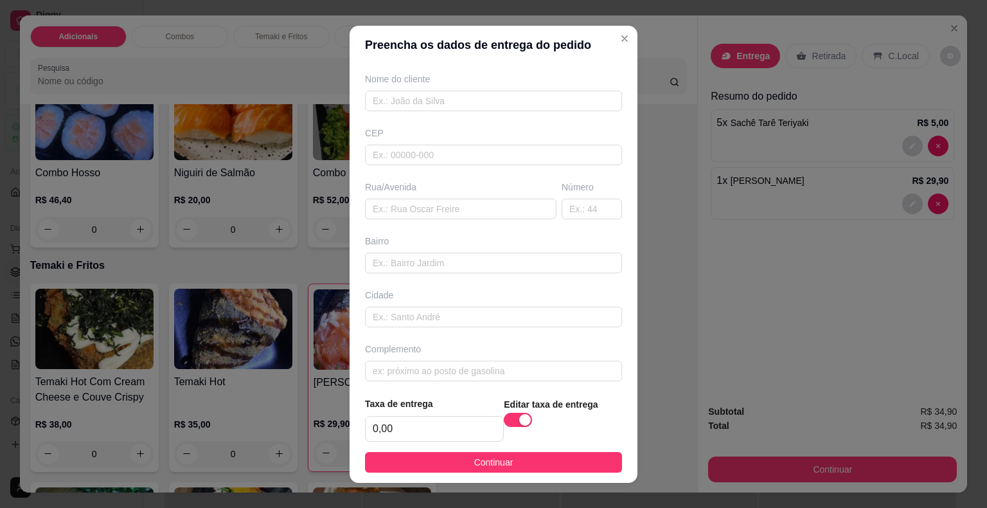
scroll to position [108, 0]
click at [385, 427] on input "0,00" at bounding box center [434, 428] width 137 height 24
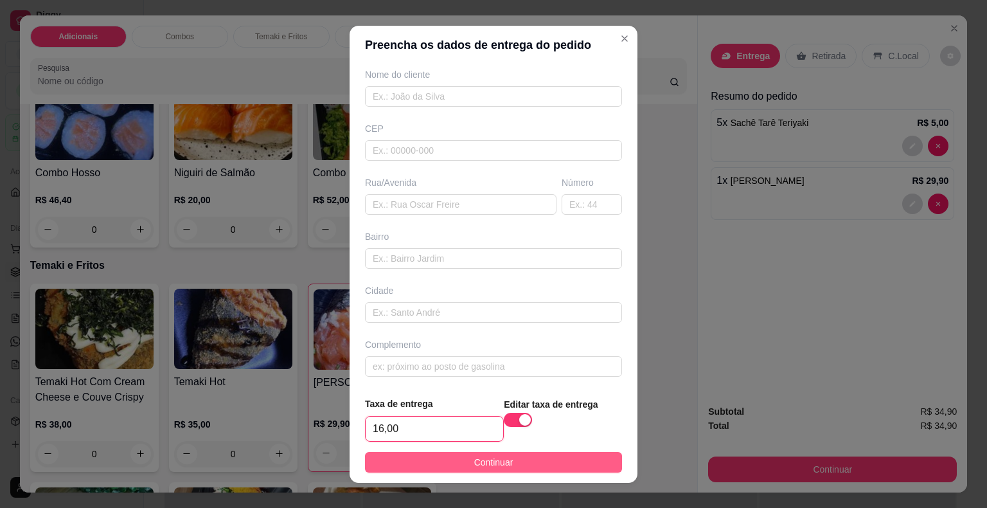
type input "16,00"
click at [445, 459] on button "Continuar" at bounding box center [493, 462] width 257 height 21
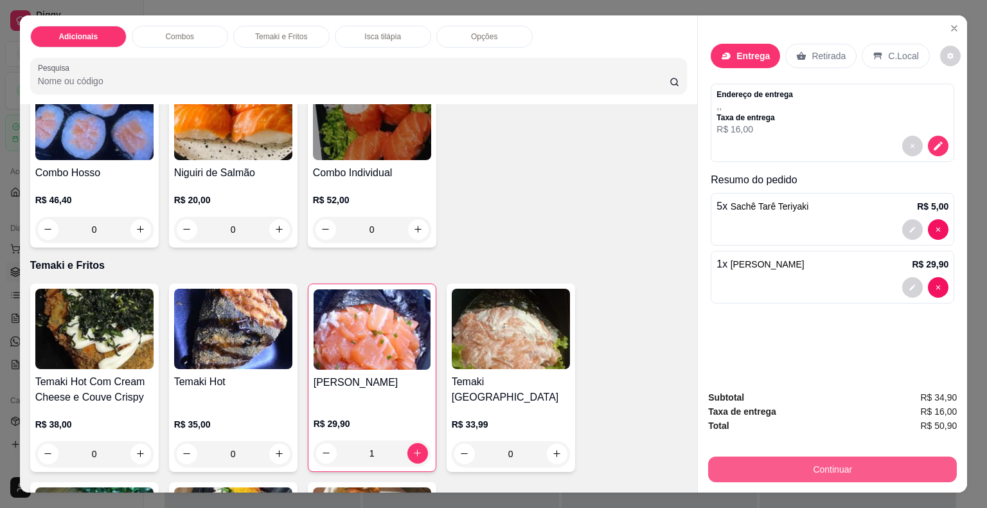
click at [839, 461] on button "Continuar" at bounding box center [832, 469] width 249 height 26
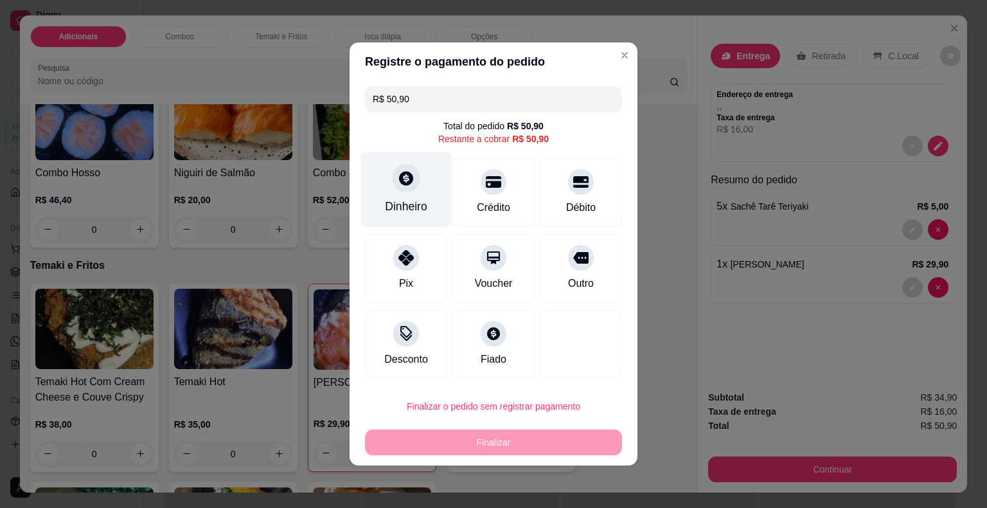
click at [396, 203] on div "Dinheiro" at bounding box center [406, 206] width 42 height 17
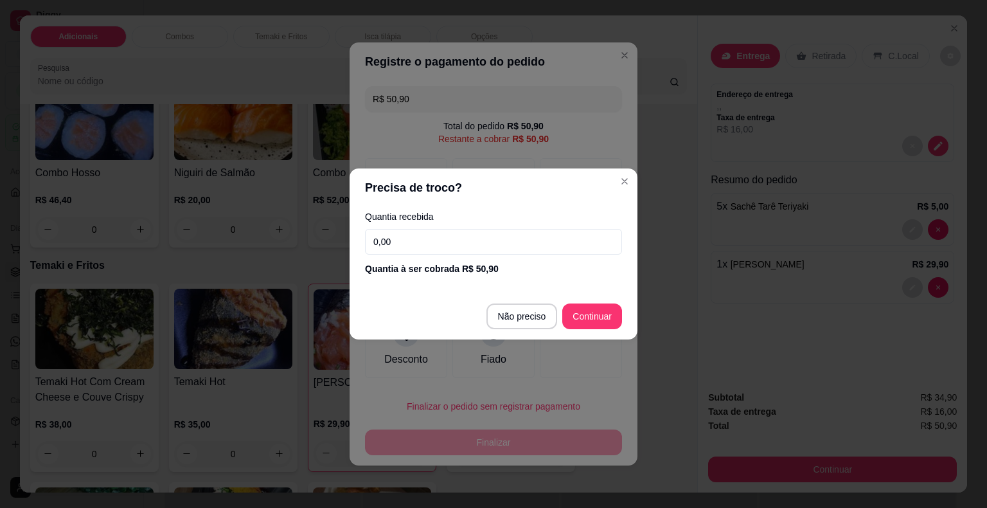
click at [400, 243] on input "0,00" at bounding box center [493, 242] width 257 height 26
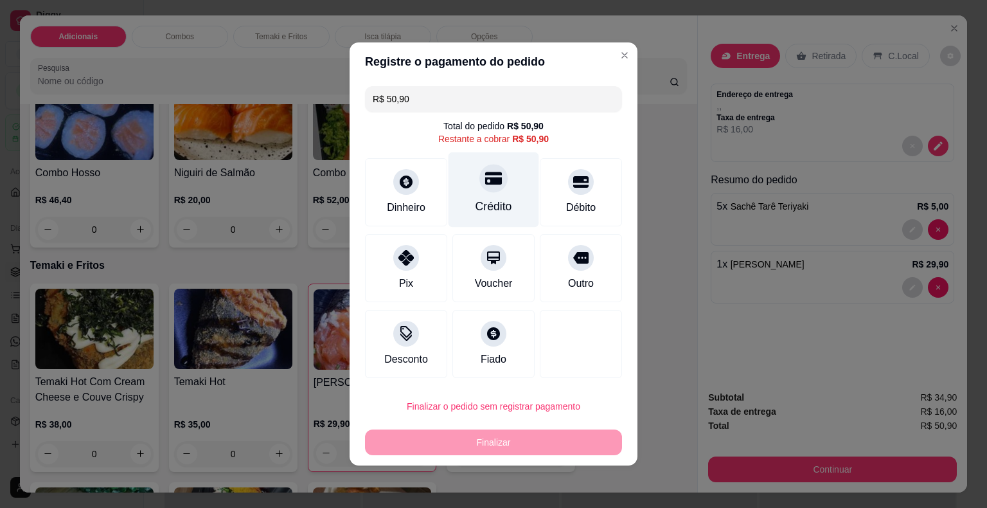
click at [490, 191] on div at bounding box center [493, 178] width 28 height 28
type input "R$ 0,00"
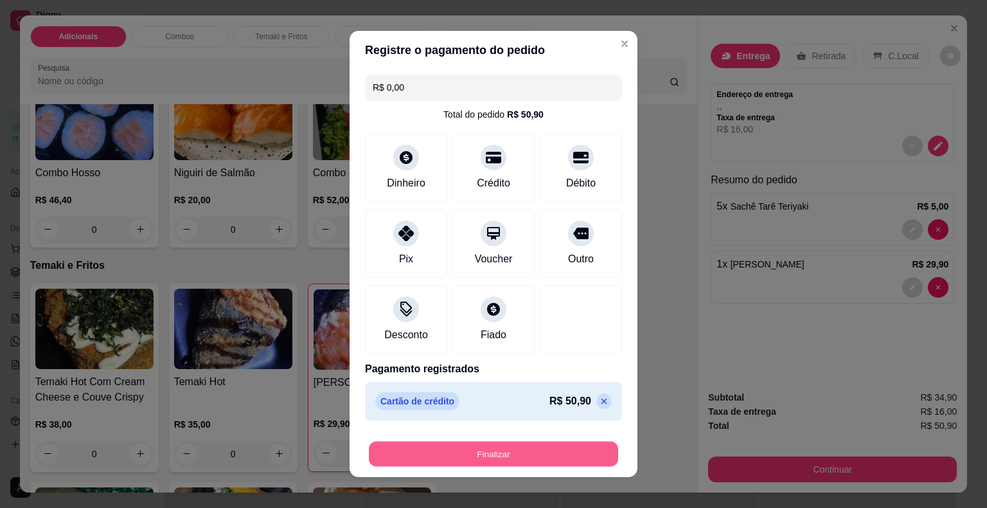
click at [515, 450] on button "Finalizar" at bounding box center [493, 453] width 249 height 25
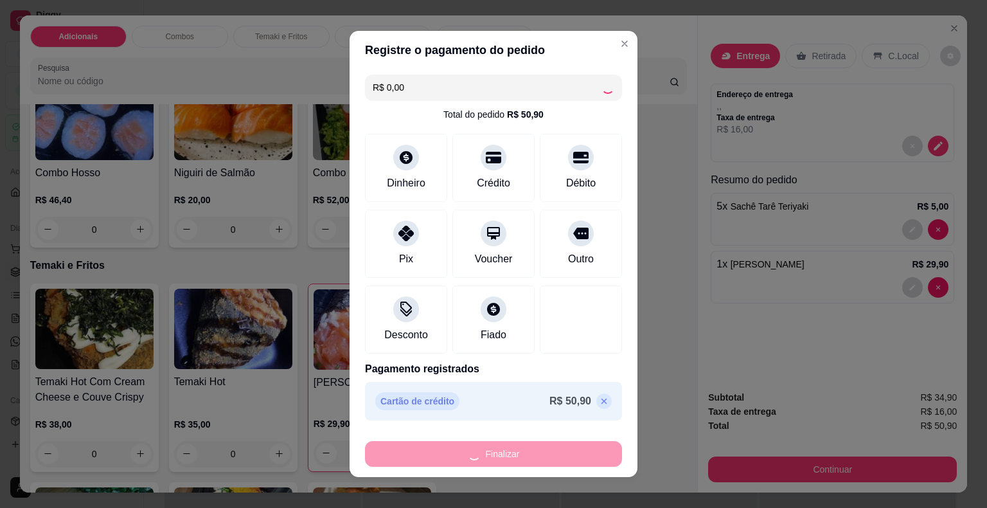
type input "0"
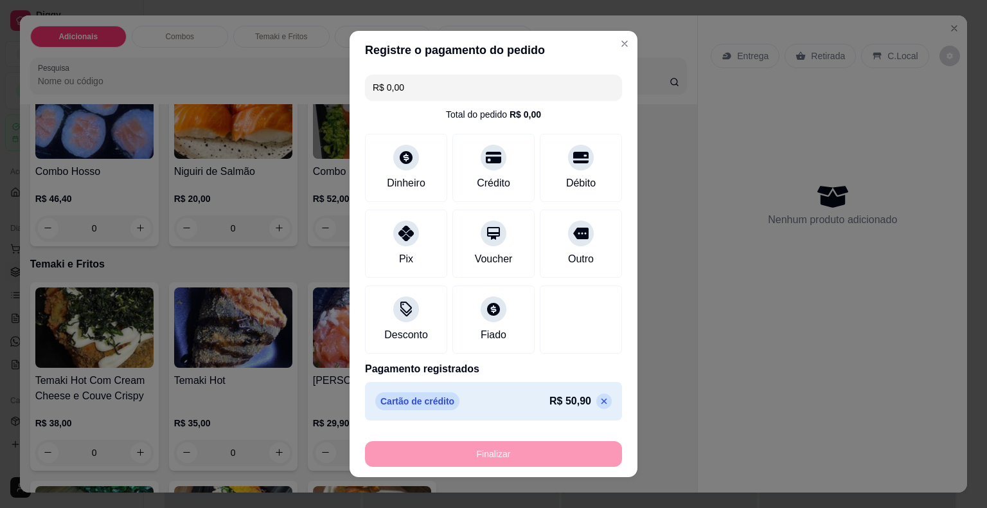
type input "-R$ 50,90"
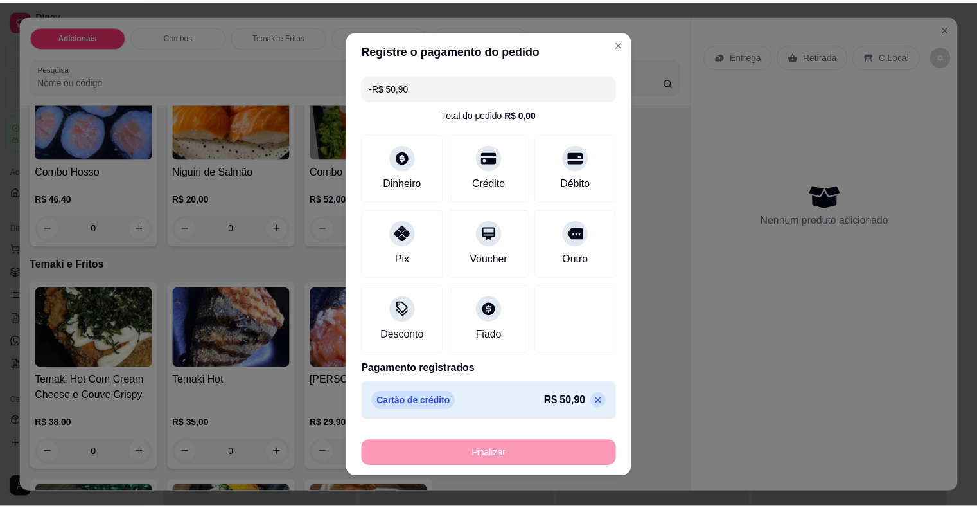
scroll to position [1284, 0]
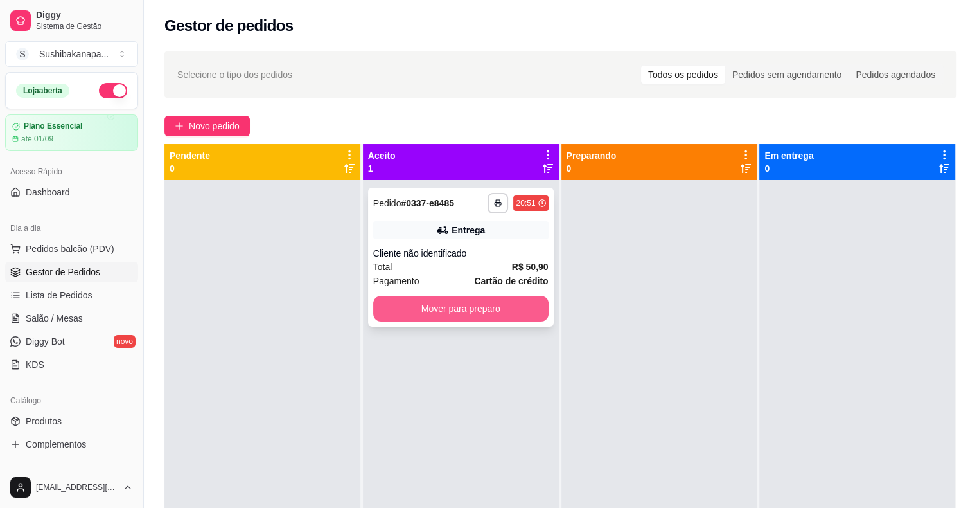
click at [463, 310] on button "Mover para preparo" at bounding box center [460, 309] width 175 height 26
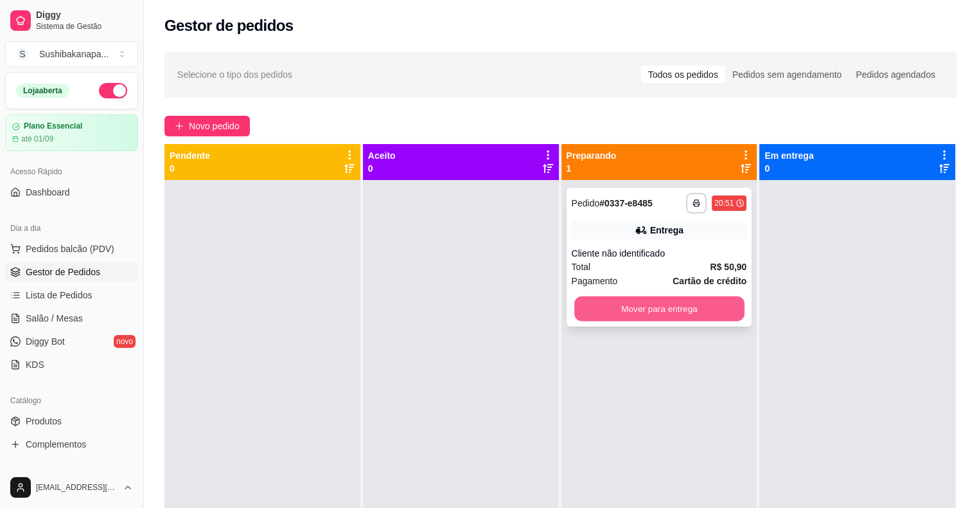
click at [659, 310] on button "Mover para entrega" at bounding box center [659, 308] width 170 height 25
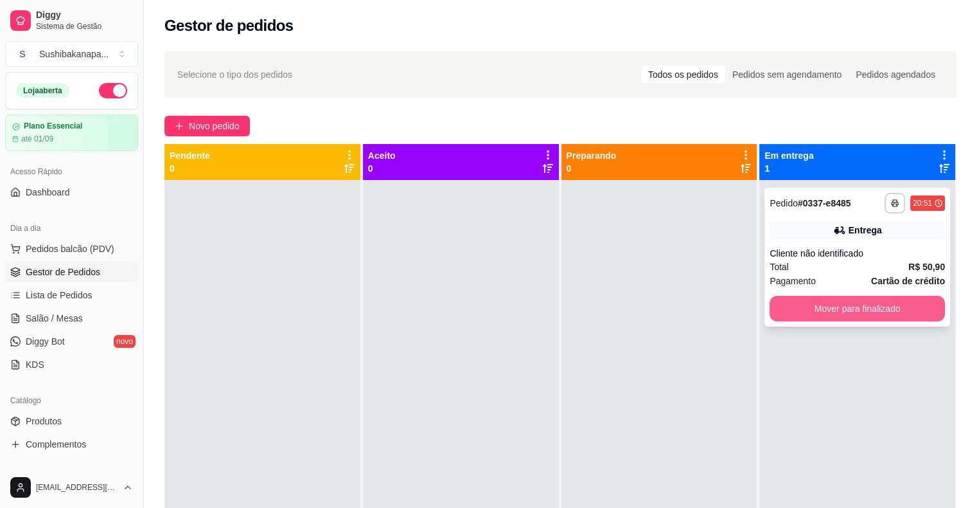
click at [820, 305] on button "Mover para finalizado" at bounding box center [857, 309] width 175 height 26
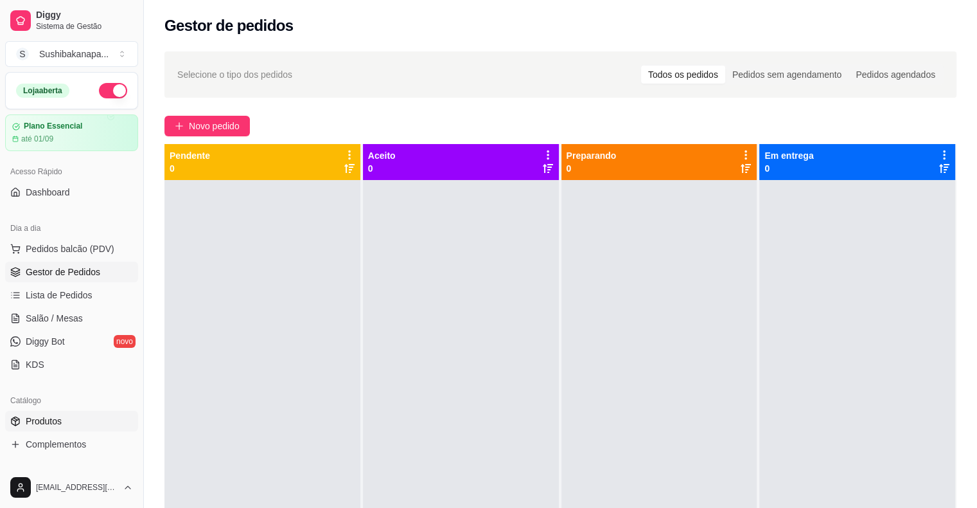
click at [79, 414] on link "Produtos" at bounding box center [71, 421] width 133 height 21
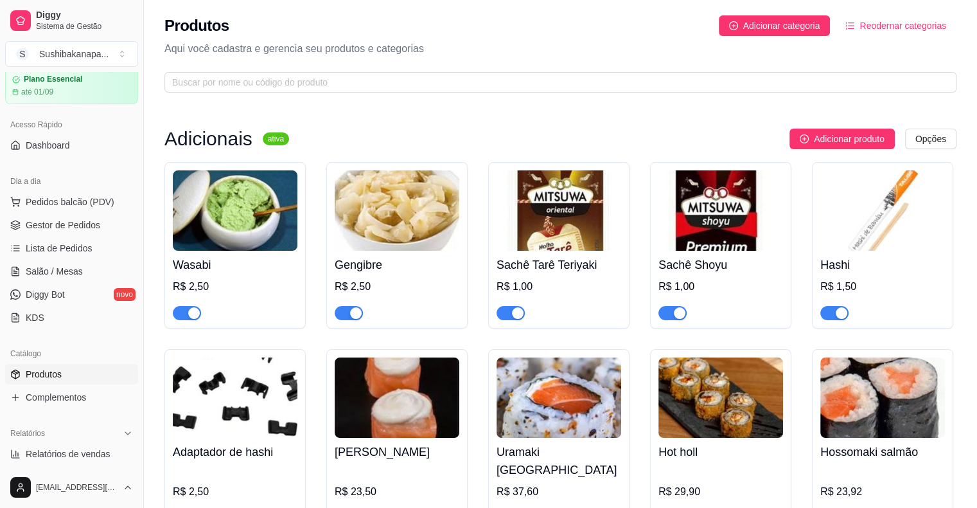
scroll to position [64, 0]
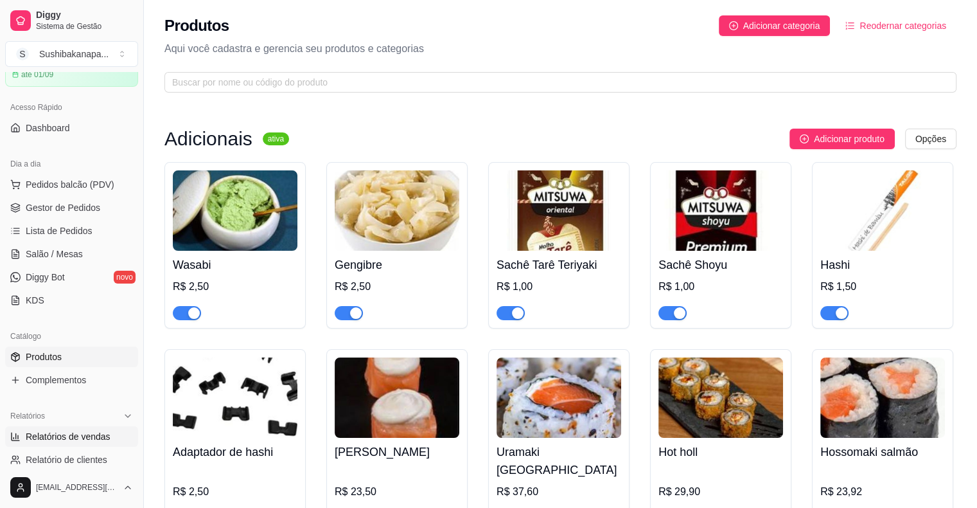
click at [83, 432] on span "Relatórios de vendas" at bounding box center [68, 436] width 85 height 13
select select "ALL"
select select "0"
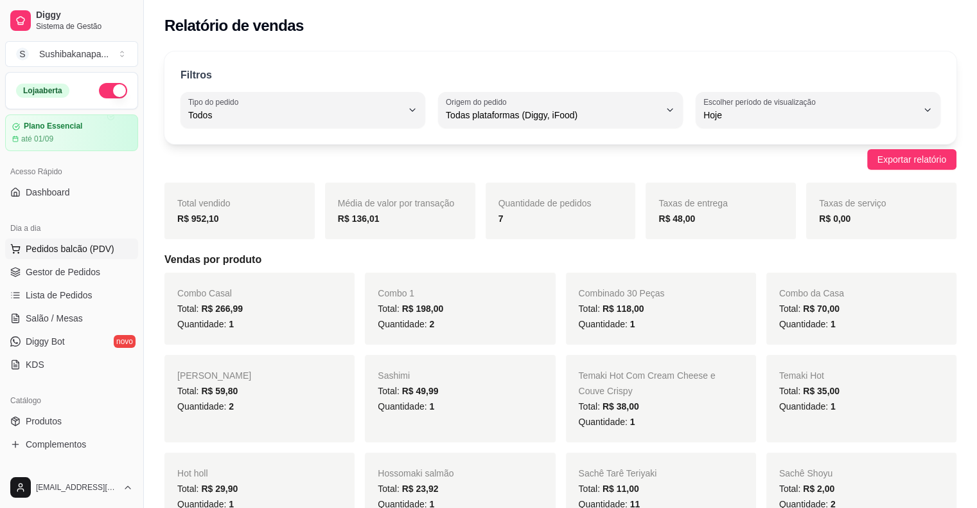
click at [76, 248] on span "Pedidos balcão (PDV)" at bounding box center [70, 248] width 89 height 13
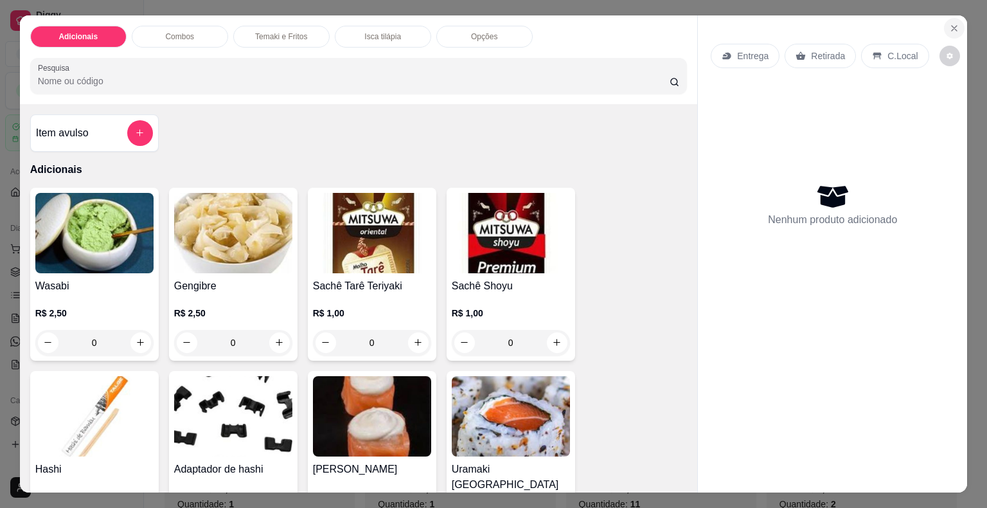
click at [949, 23] on icon "Close" at bounding box center [954, 28] width 10 height 10
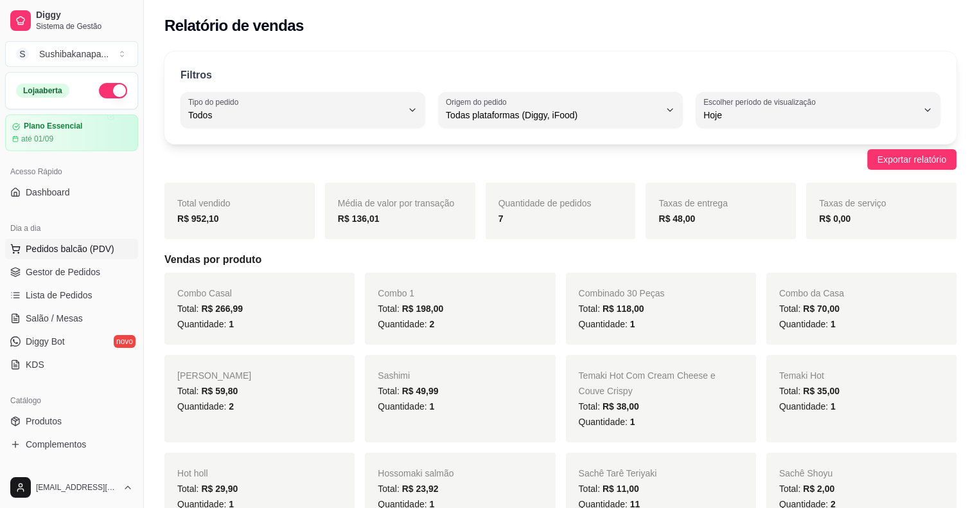
click at [53, 244] on span "Pedidos balcão (PDV)" at bounding box center [70, 248] width 89 height 13
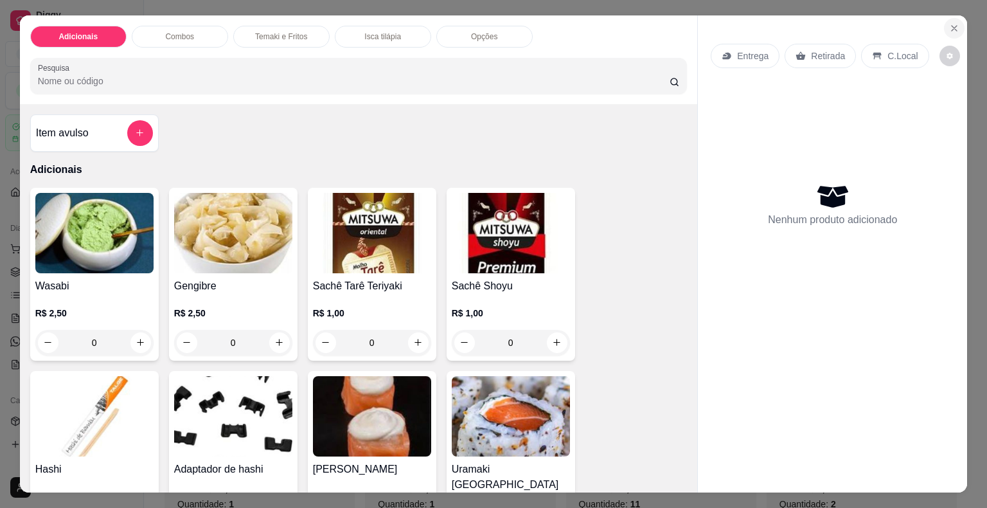
click at [957, 22] on button "Close" at bounding box center [954, 28] width 21 height 21
click at [951, 23] on icon "Close" at bounding box center [954, 28] width 10 height 10
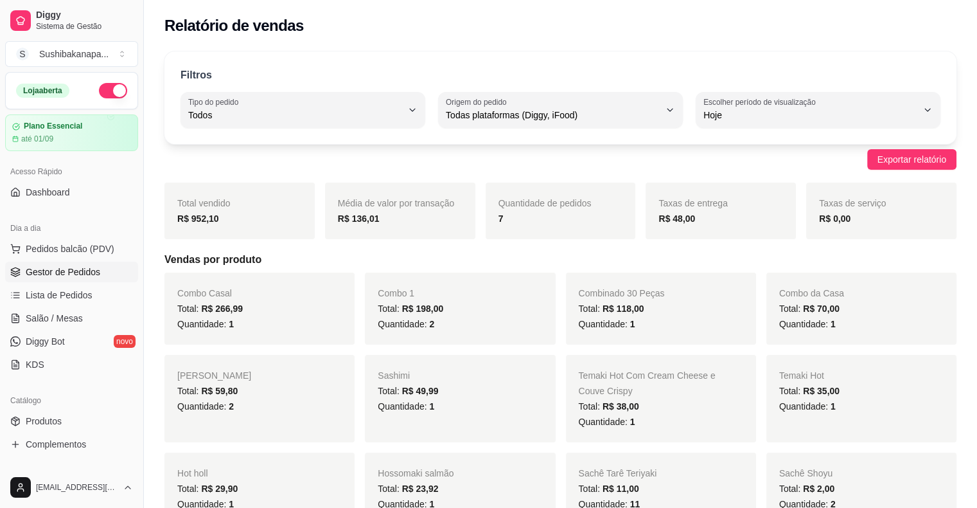
click at [70, 261] on link "Gestor de Pedidos" at bounding box center [71, 271] width 133 height 21
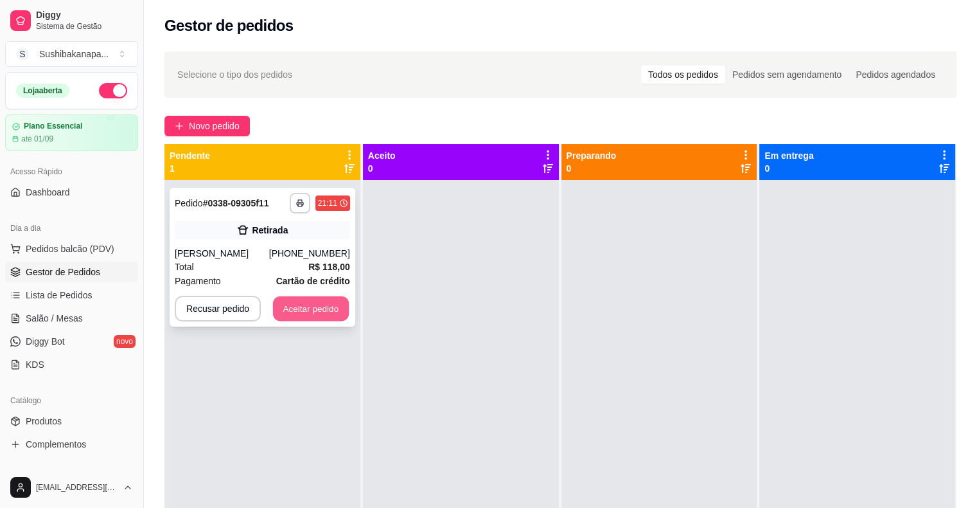
click at [301, 305] on button "Aceitar pedido" at bounding box center [311, 308] width 76 height 25
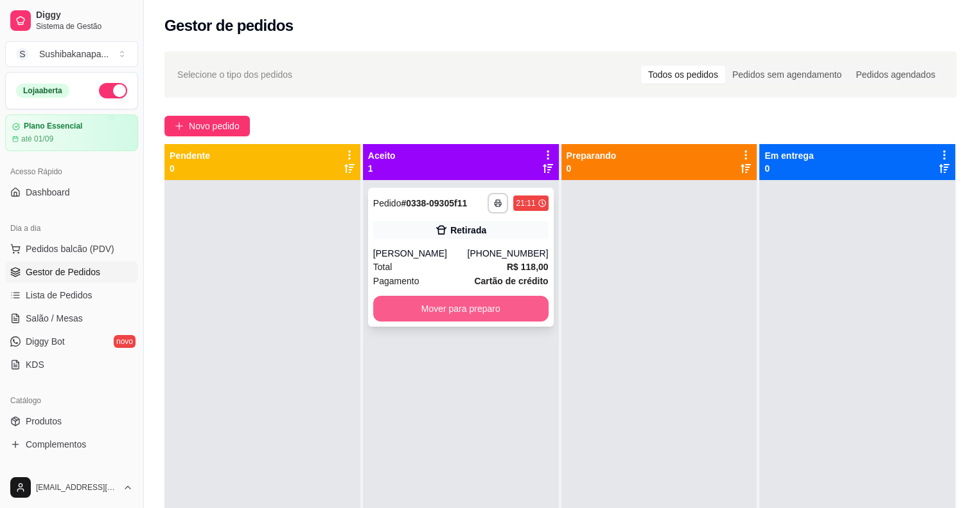
click at [463, 310] on button "Mover para preparo" at bounding box center [460, 309] width 175 height 26
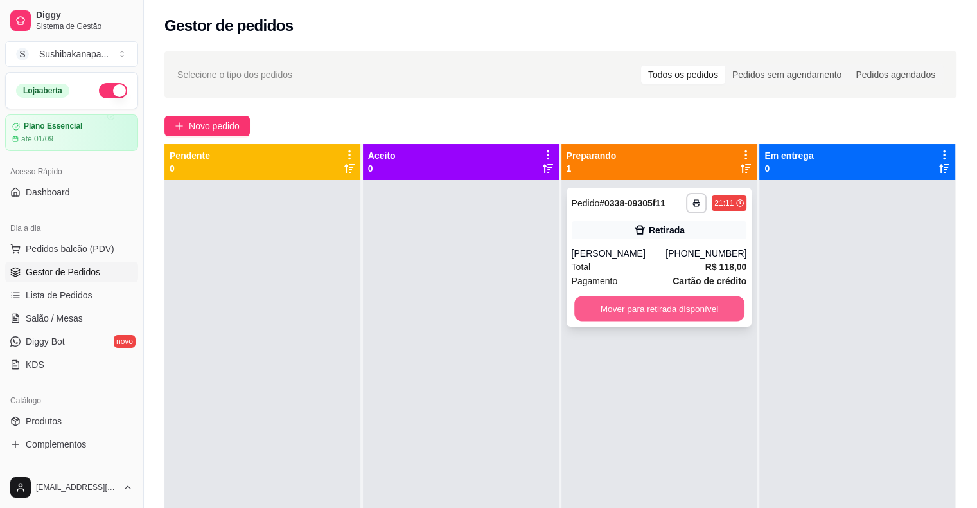
click at [647, 302] on button "Mover para retirada disponível" at bounding box center [659, 308] width 170 height 25
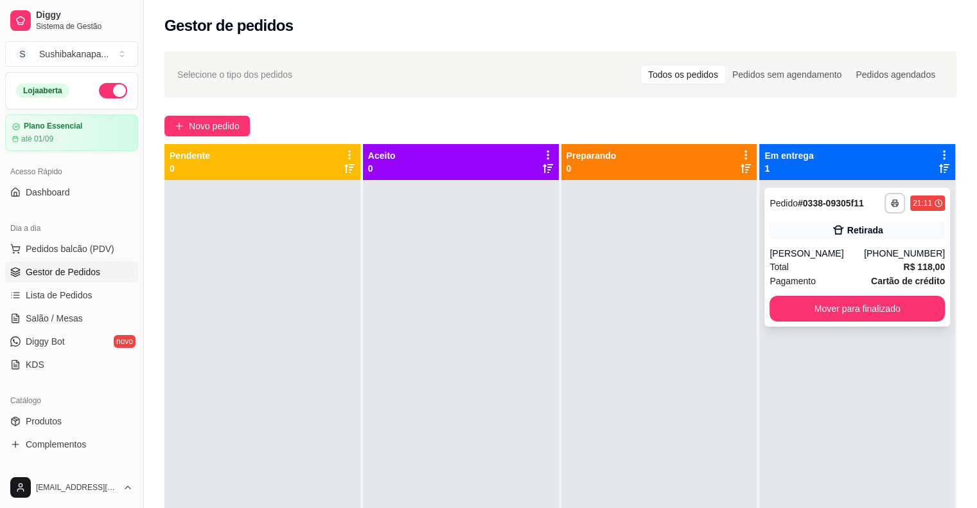
click at [827, 276] on div "Pagamento Cartão de crédito" at bounding box center [857, 281] width 175 height 14
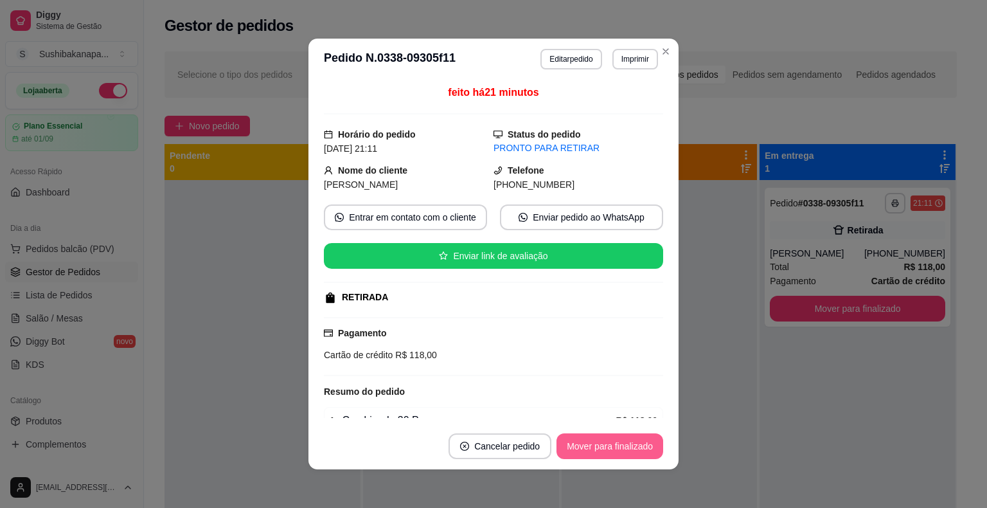
click at [599, 438] on button "Mover para finalizado" at bounding box center [609, 446] width 107 height 26
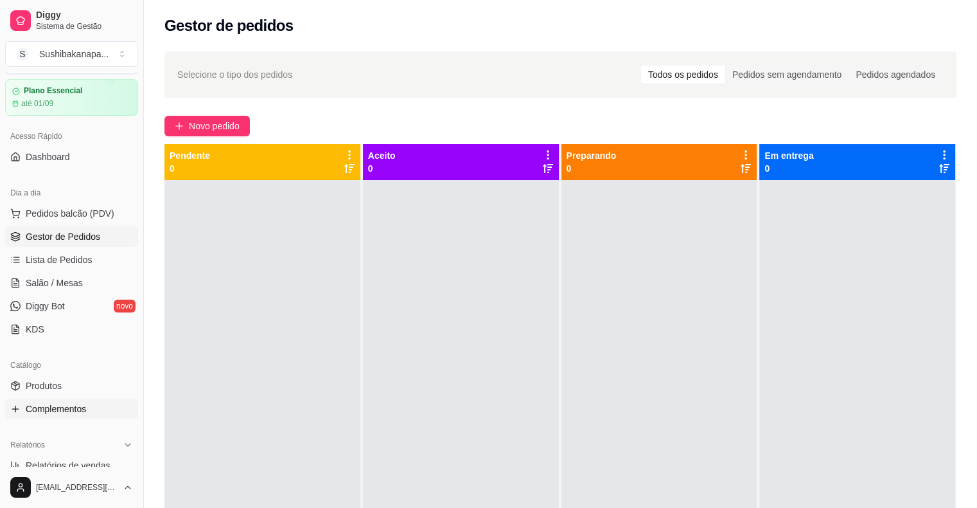
scroll to position [64, 0]
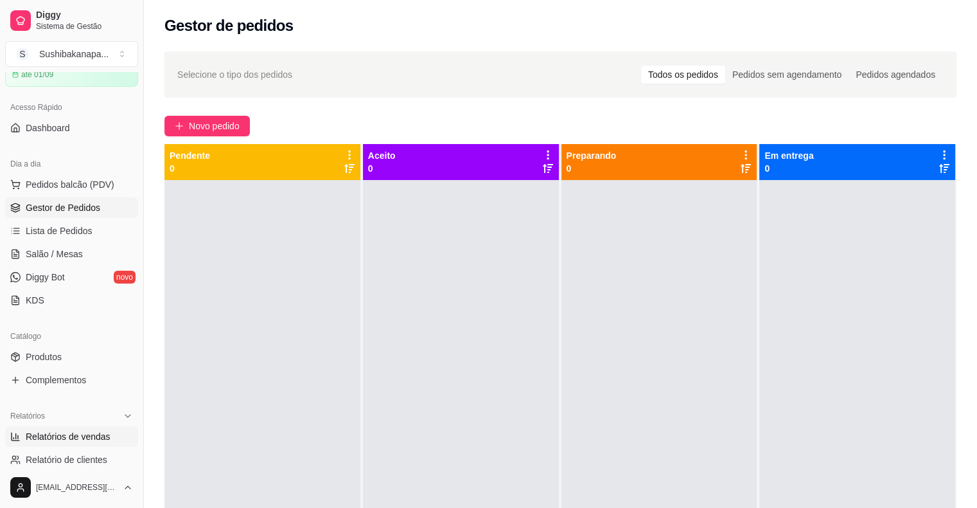
click at [67, 434] on span "Relatórios de vendas" at bounding box center [68, 436] width 85 height 13
select select "ALL"
select select "0"
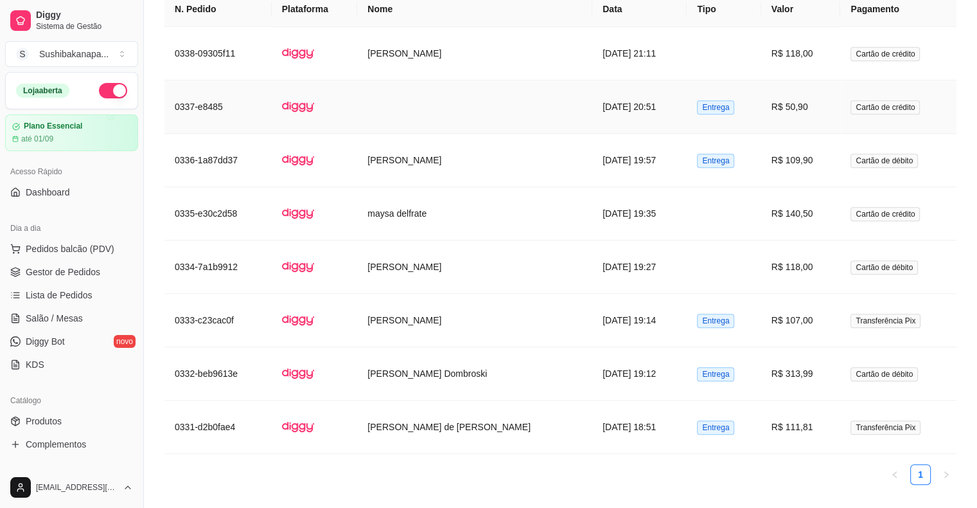
scroll to position [775, 0]
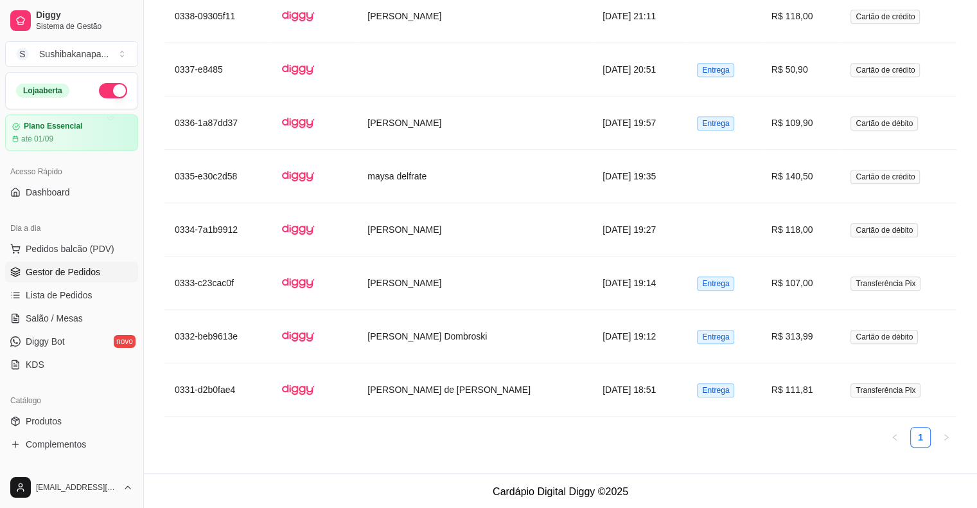
click at [75, 271] on span "Gestor de Pedidos" at bounding box center [63, 271] width 75 height 13
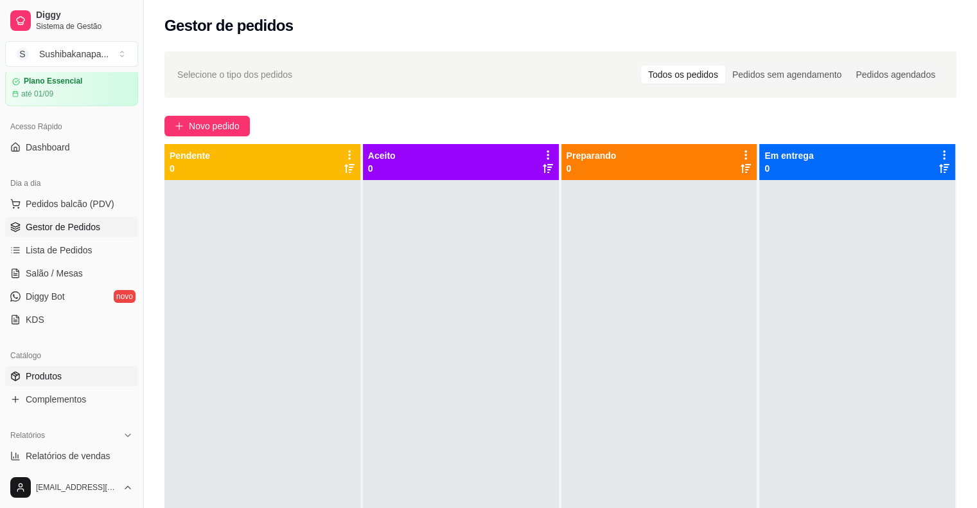
scroll to position [64, 0]
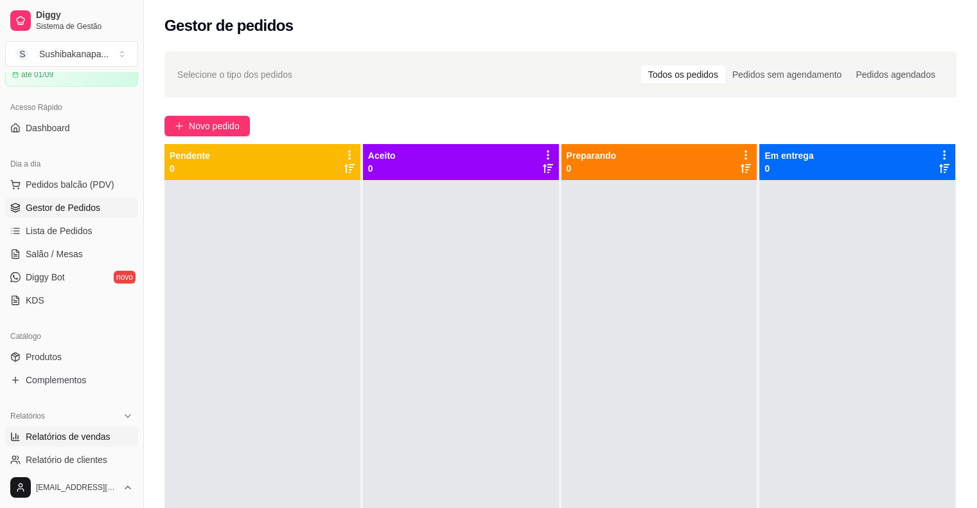
click at [52, 443] on link "Relatórios de vendas" at bounding box center [71, 436] width 133 height 21
select select "ALL"
select select "0"
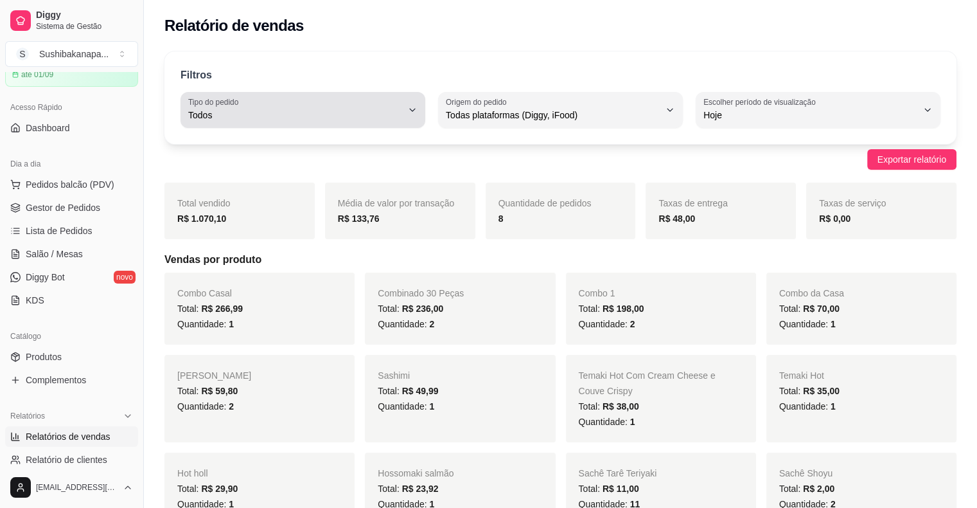
click at [418, 117] on button "Tipo do pedido Todos" at bounding box center [303, 110] width 245 height 36
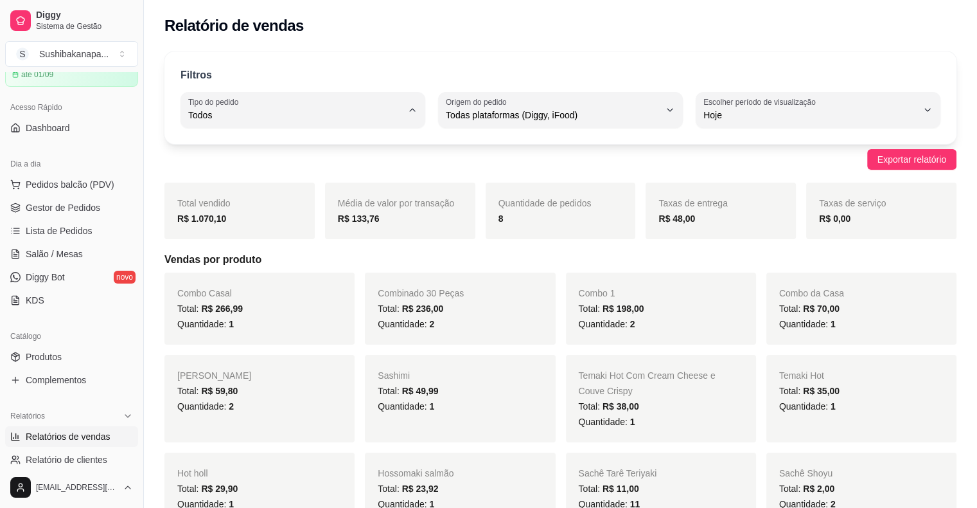
click at [235, 148] on span "Todos" at bounding box center [296, 145] width 203 height 12
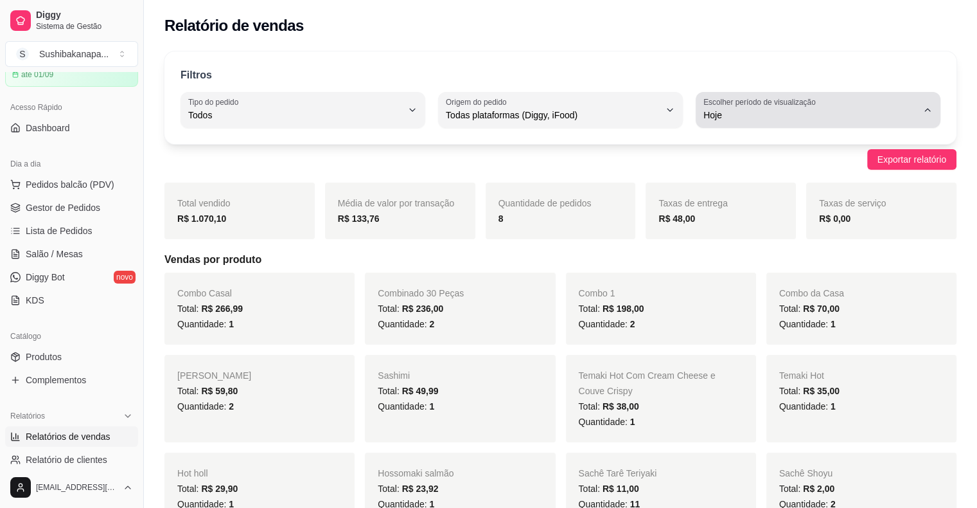
click at [928, 109] on icon "button" at bounding box center [928, 110] width 10 height 10
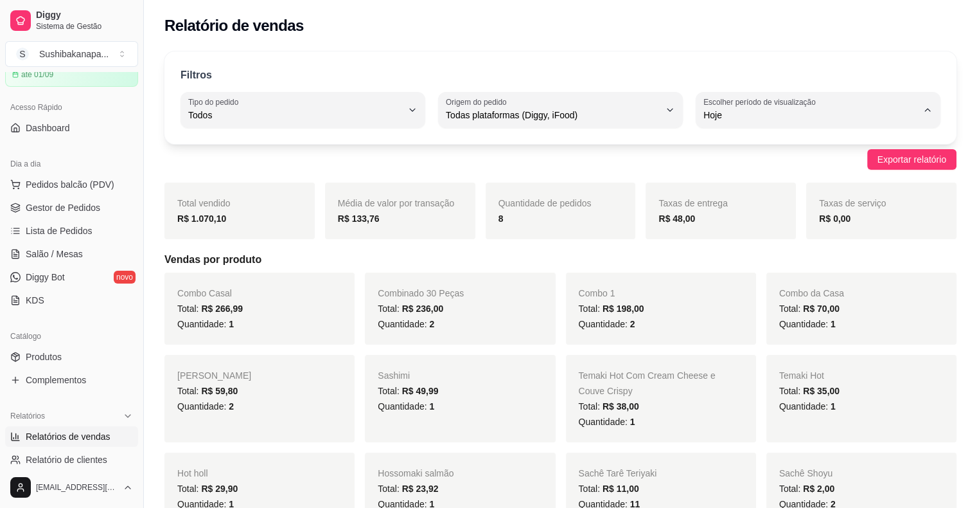
click at [727, 185] on span "7 dias" at bounding box center [812, 187] width 203 height 12
type input "7"
select select "7"
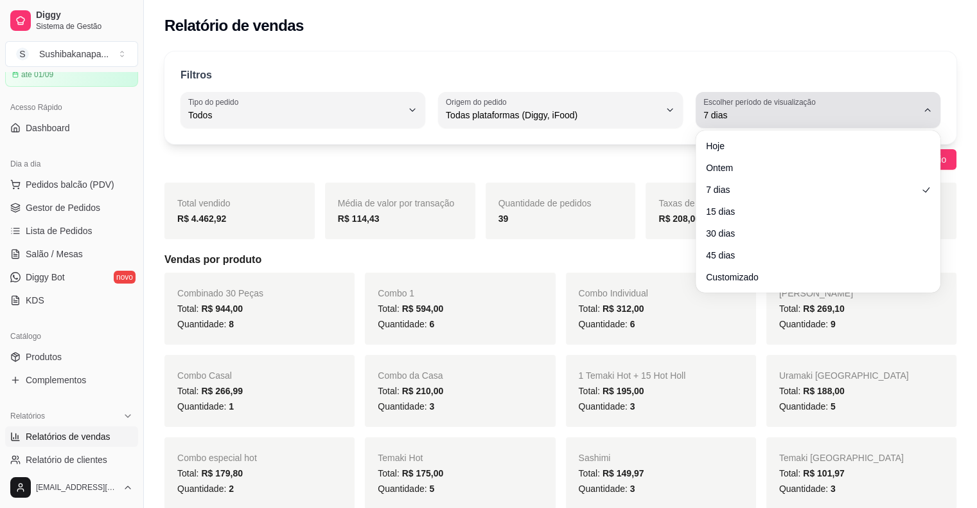
click at [925, 109] on icon "button" at bounding box center [928, 110] width 10 height 10
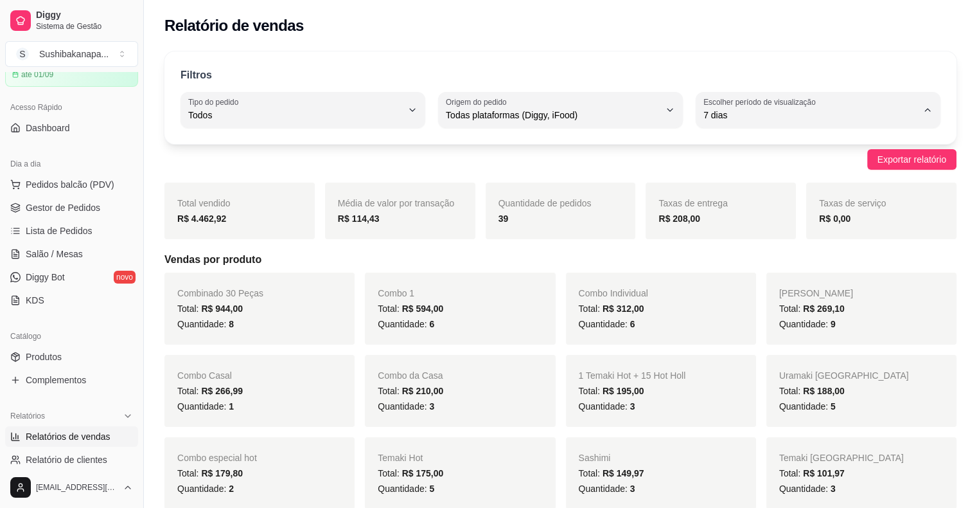
click at [745, 209] on span "15 dias" at bounding box center [812, 208] width 203 height 12
type input "15"
select select "15"
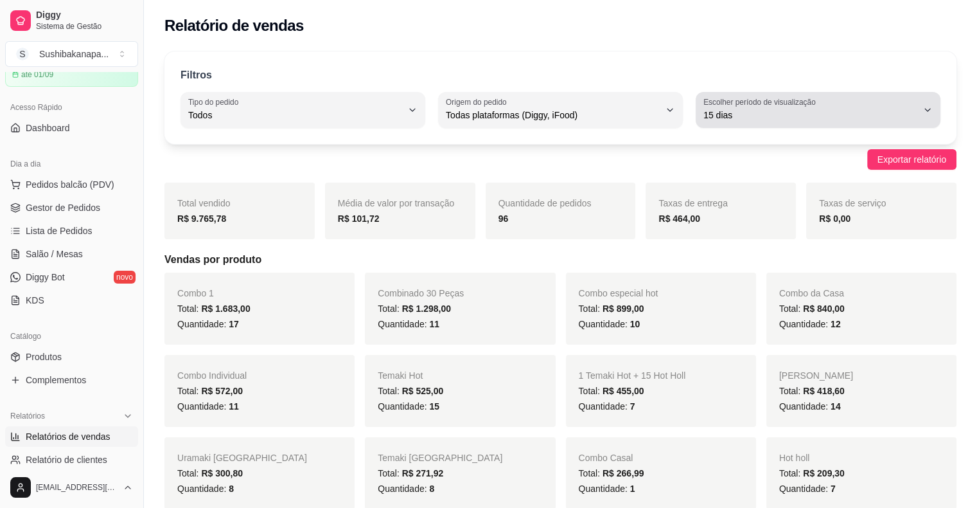
click at [783, 107] on div "15 dias" at bounding box center [810, 110] width 214 height 26
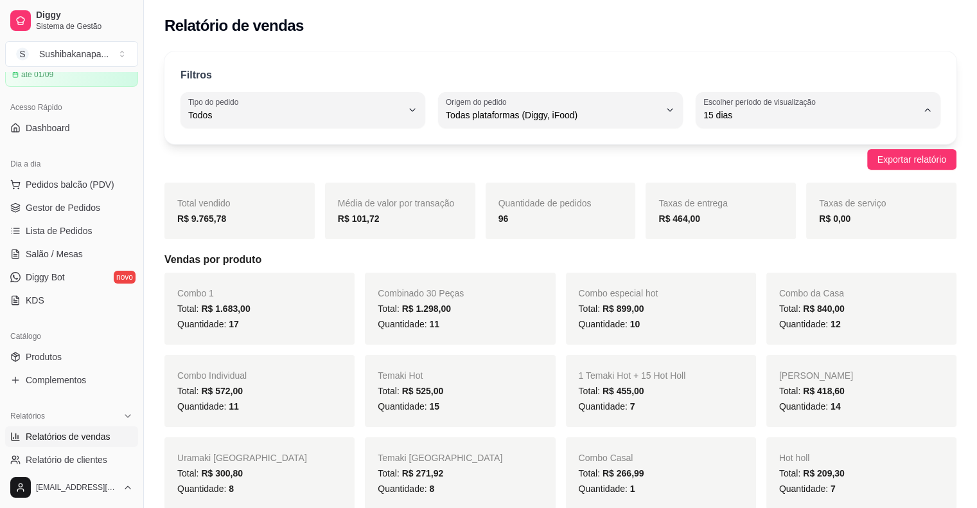
click at [740, 233] on span "30 dias" at bounding box center [812, 229] width 203 height 12
type input "30"
select select "30"
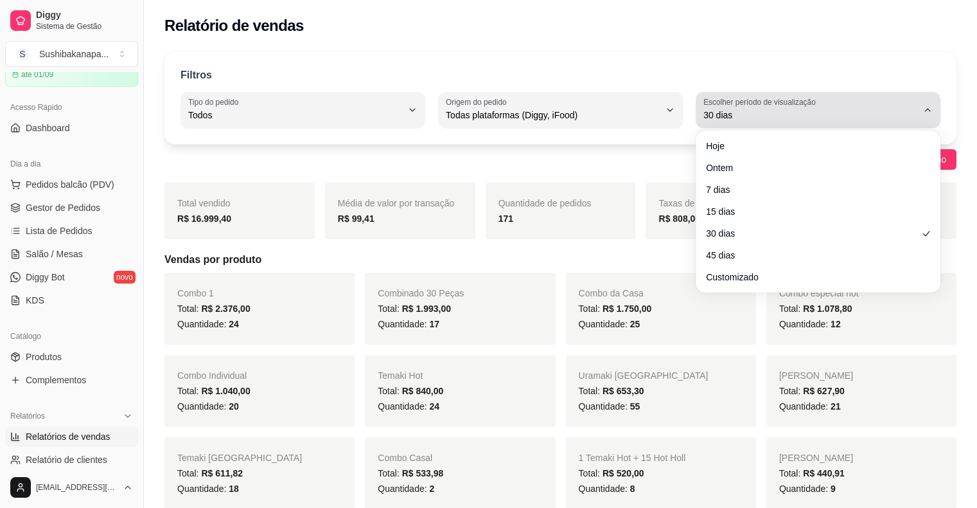
click at [925, 110] on icon "button" at bounding box center [928, 110] width 10 height 10
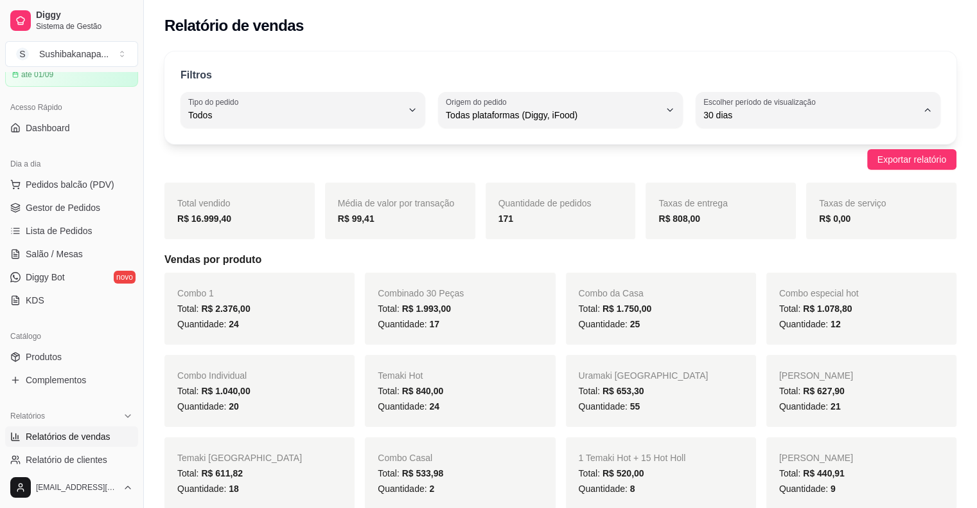
click at [737, 251] on span "45 dias" at bounding box center [812, 250] width 203 height 12
type input "45"
select select "45"
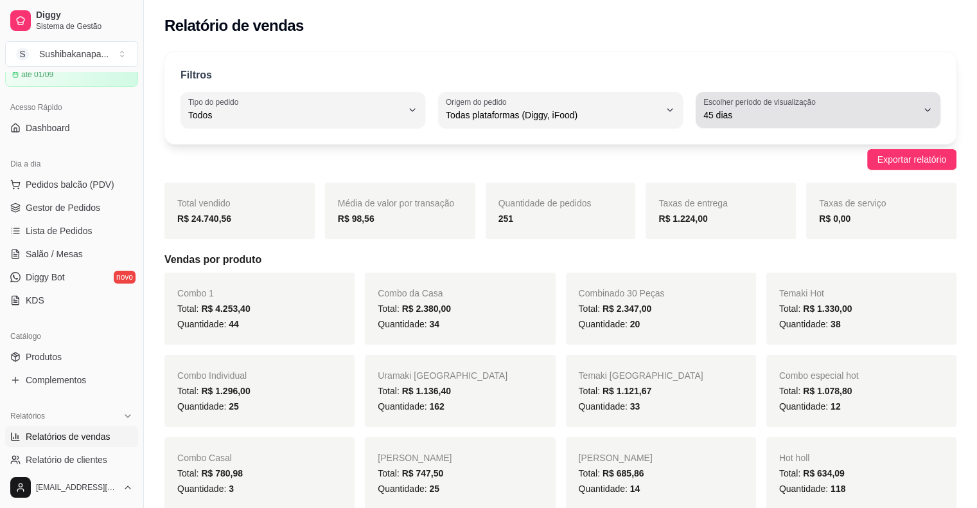
click at [925, 114] on icon "button" at bounding box center [928, 110] width 10 height 10
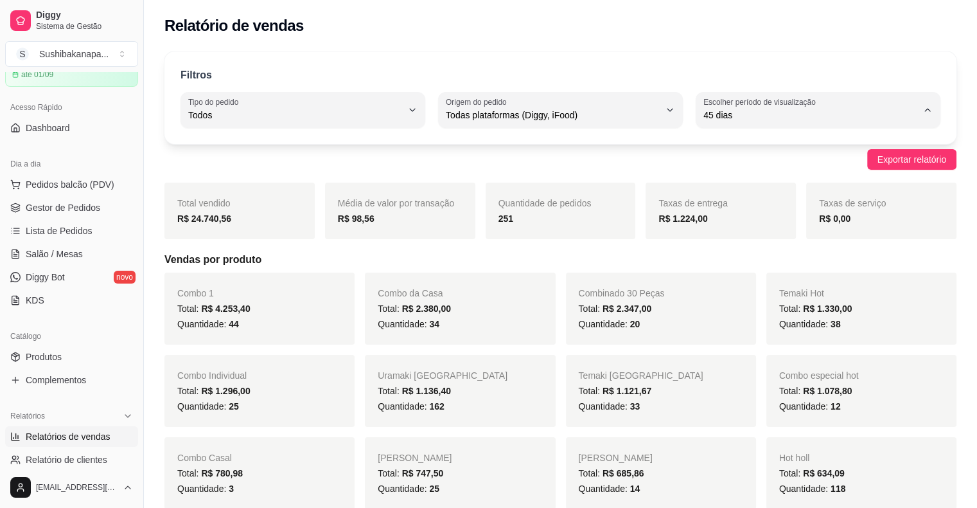
click at [785, 277] on span "Customizado" at bounding box center [812, 271] width 203 height 12
type input "-1"
select select "-1"
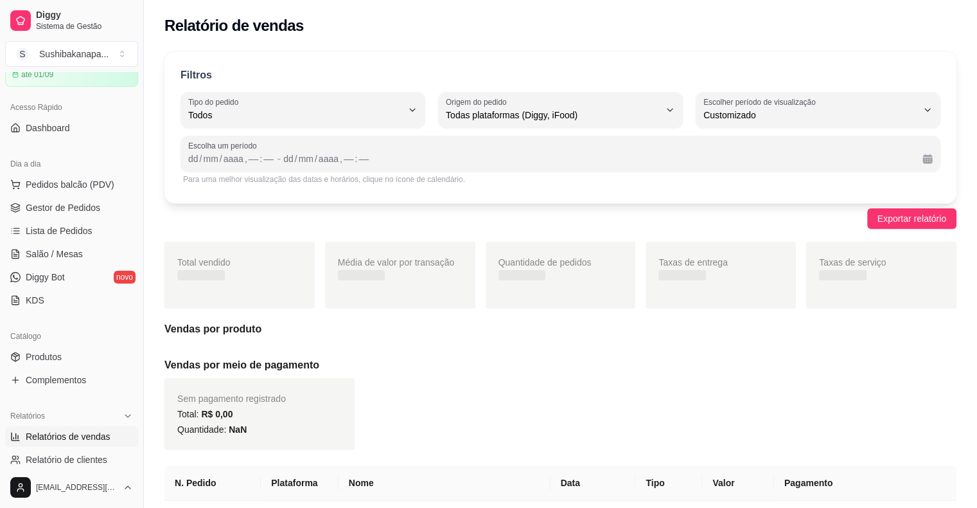
scroll to position [12, 0]
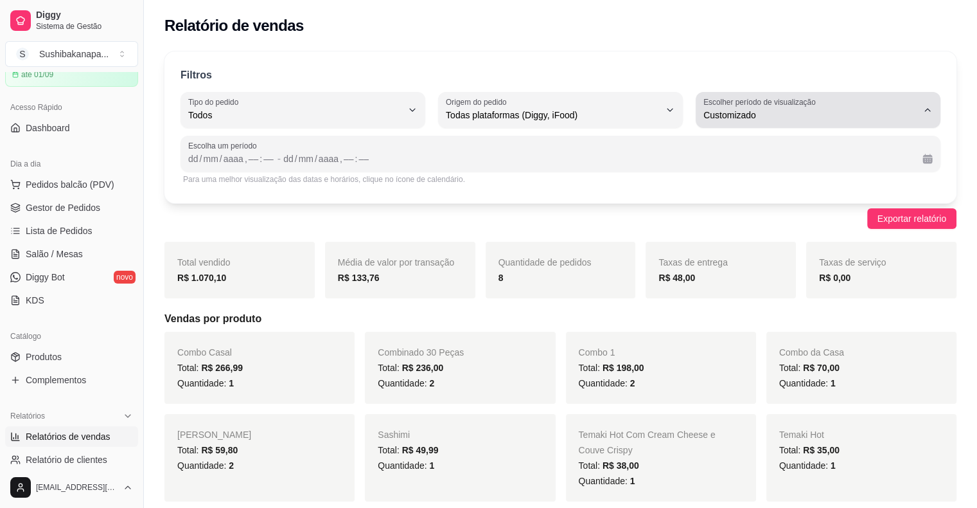
click at [930, 110] on icon "button" at bounding box center [928, 110] width 10 height 10
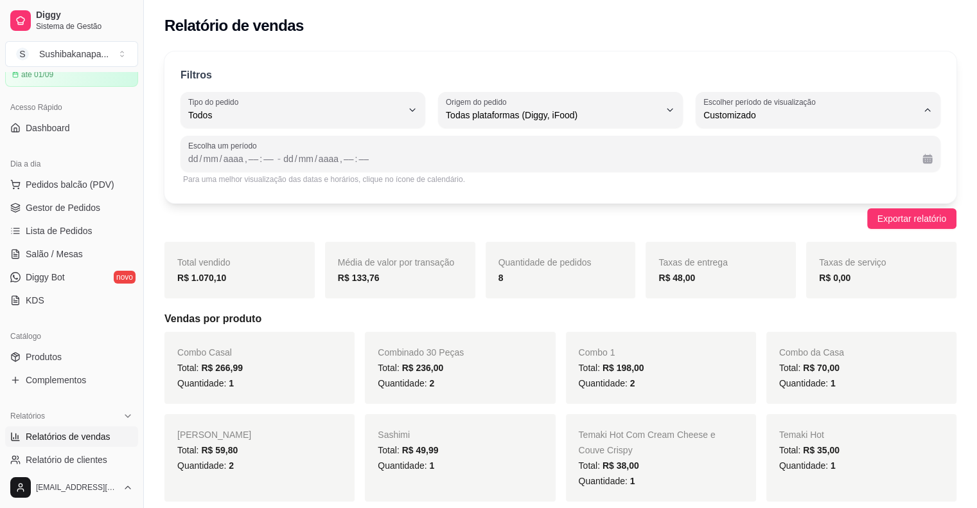
click at [761, 150] on span "Hoje" at bounding box center [812, 145] width 203 height 12
type input "0"
select select "0"
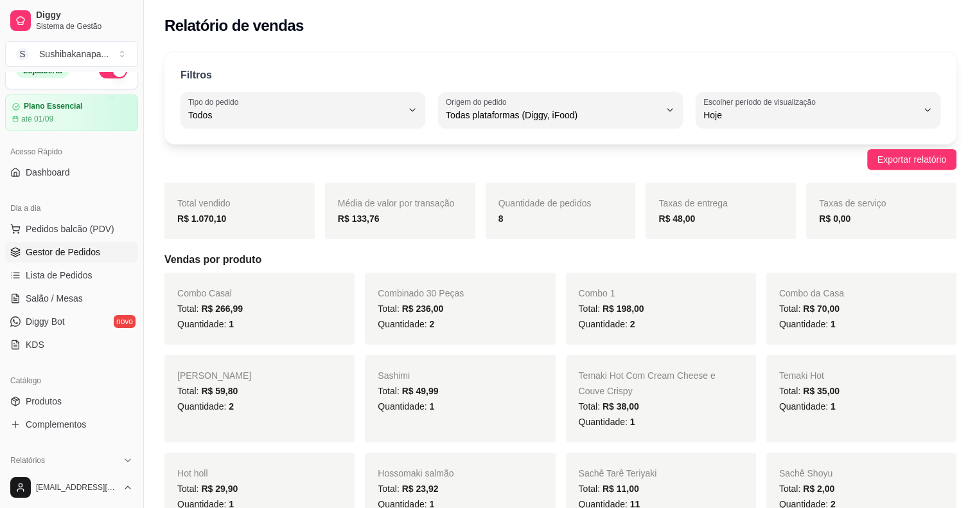
scroll to position [0, 0]
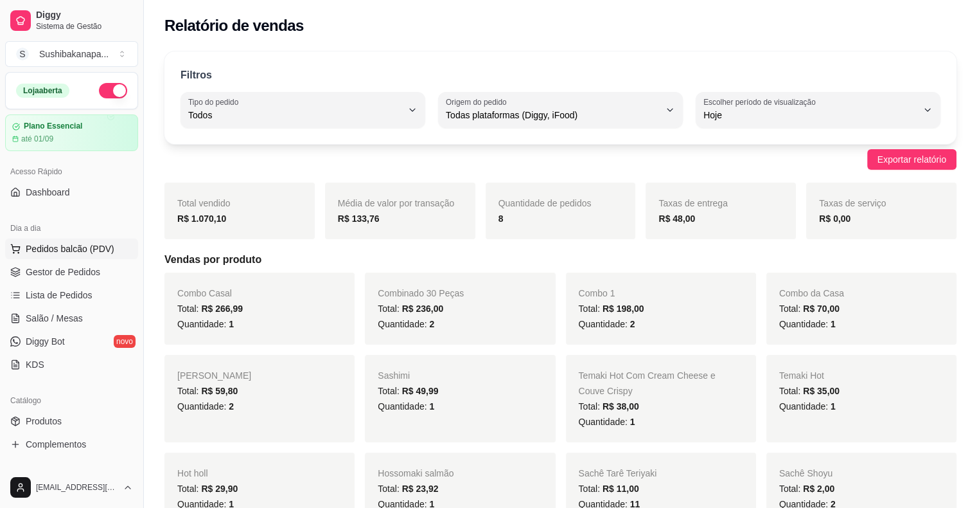
click at [37, 249] on span "Pedidos balcão (PDV)" at bounding box center [70, 248] width 89 height 13
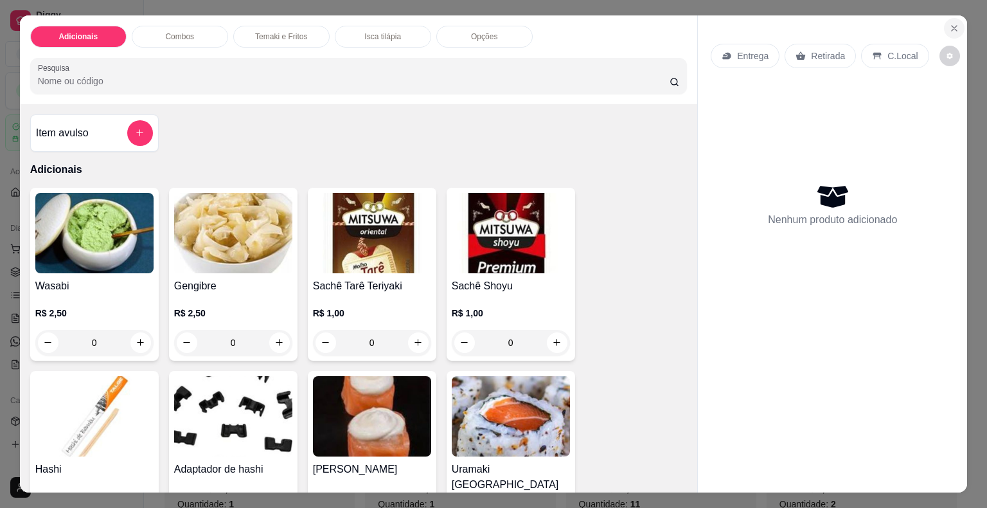
click at [950, 28] on button "Close" at bounding box center [954, 28] width 21 height 21
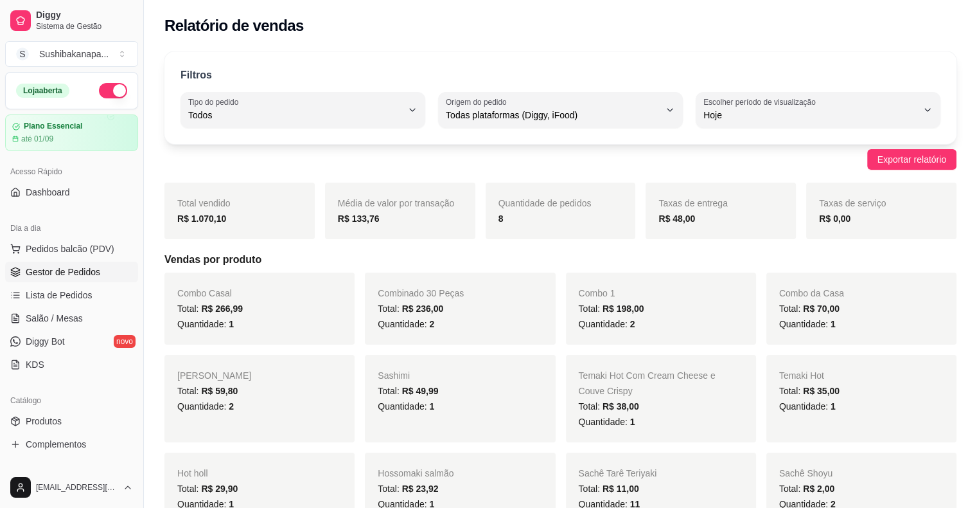
click at [97, 268] on span "Gestor de Pedidos" at bounding box center [63, 271] width 75 height 13
